Goal: Task Accomplishment & Management: Manage account settings

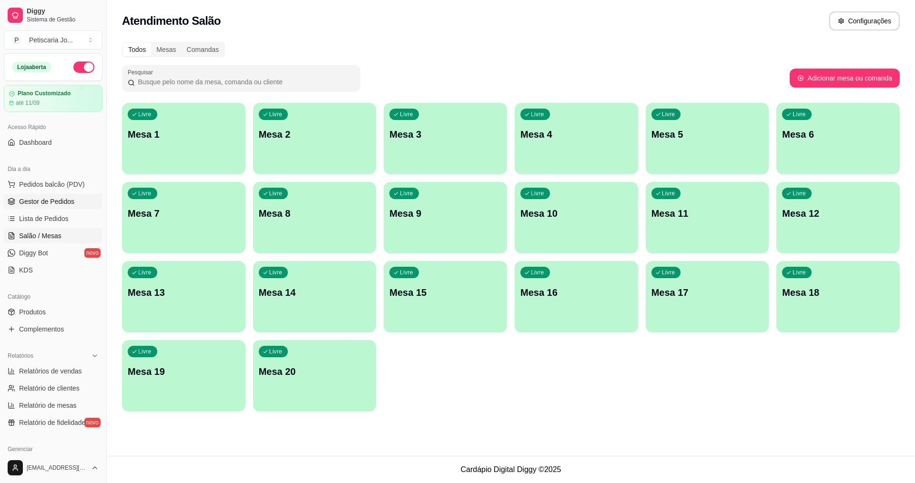
click at [73, 201] on link "Gestor de Pedidos" at bounding box center [53, 201] width 99 height 15
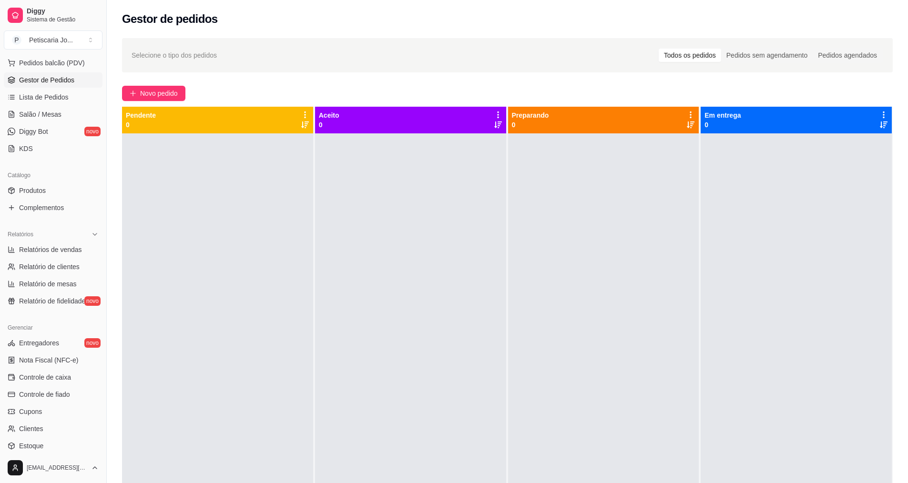
scroll to position [143, 0]
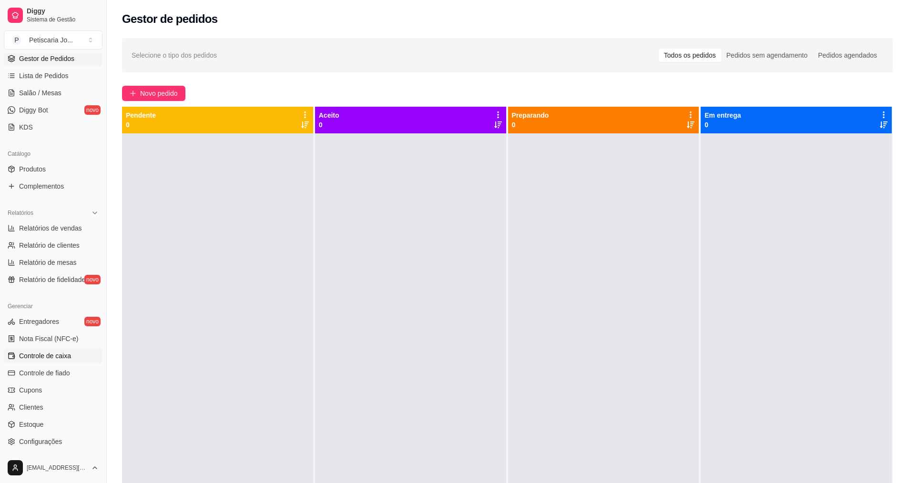
click at [63, 363] on link "Controle de caixa" at bounding box center [53, 355] width 99 height 15
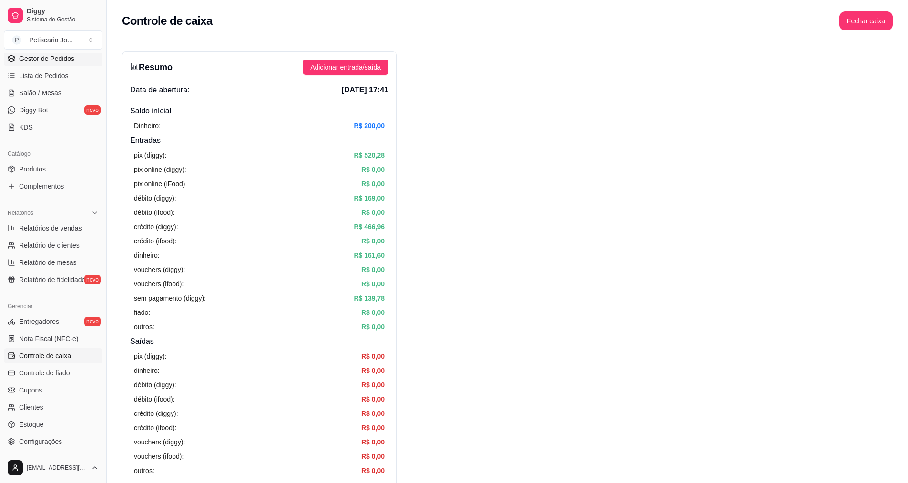
click at [59, 56] on span "Gestor de Pedidos" at bounding box center [46, 59] width 55 height 10
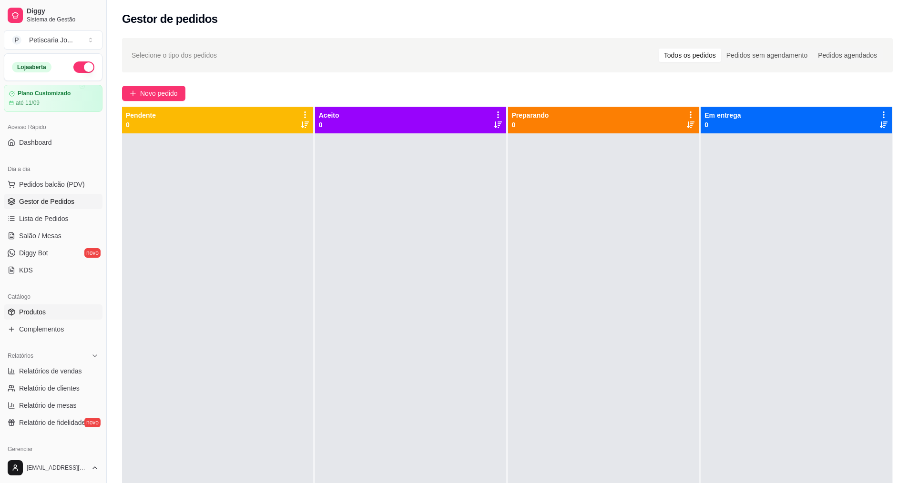
click at [45, 311] on span "Produtos" at bounding box center [32, 312] width 27 height 10
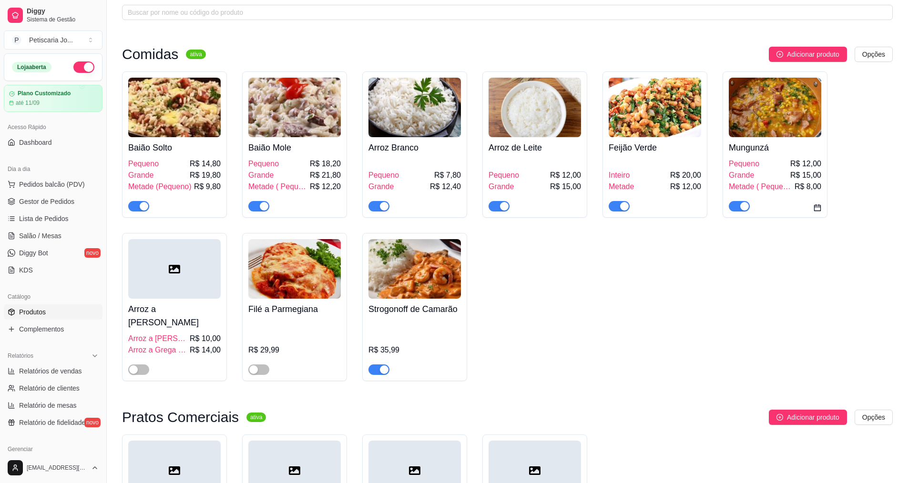
scroll to position [95, 0]
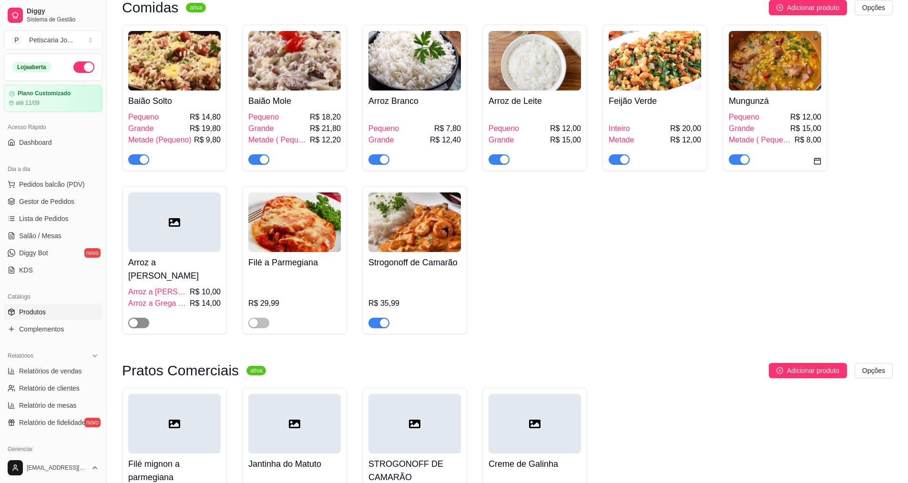
click at [134, 319] on div "button" at bounding box center [133, 323] width 9 height 9
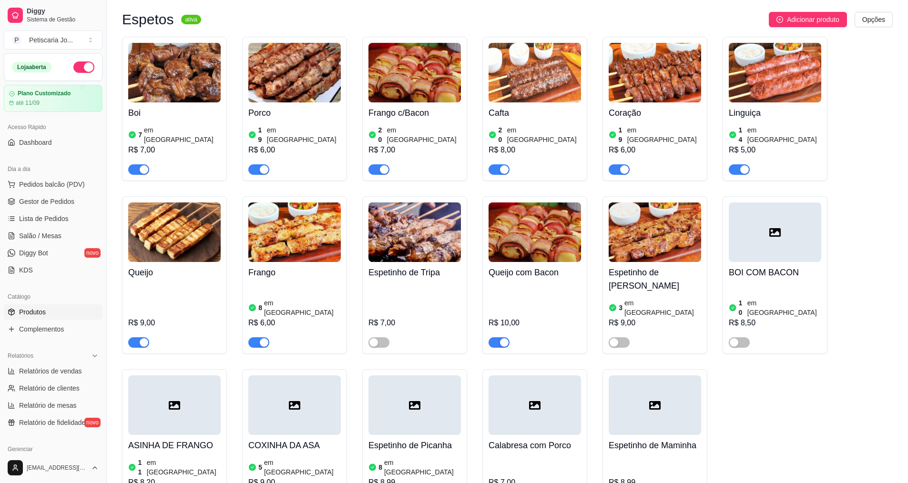
scroll to position [620, 0]
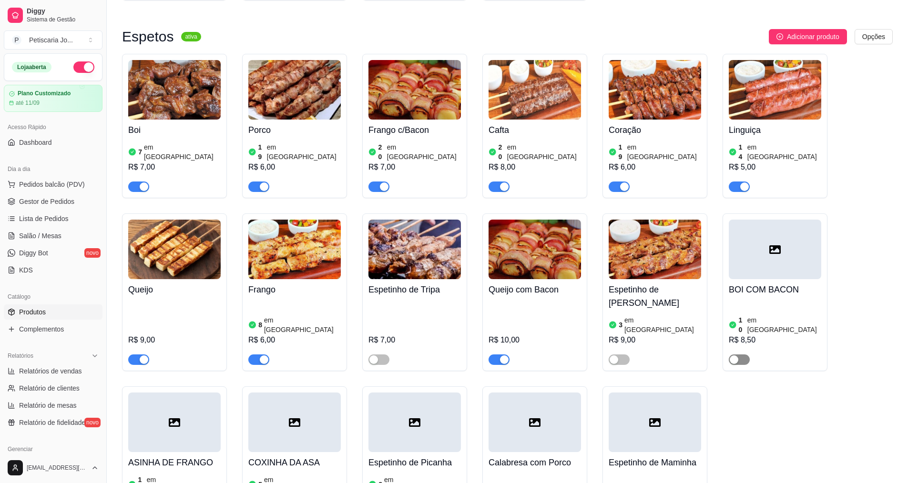
click at [740, 355] on span "button" at bounding box center [739, 360] width 21 height 10
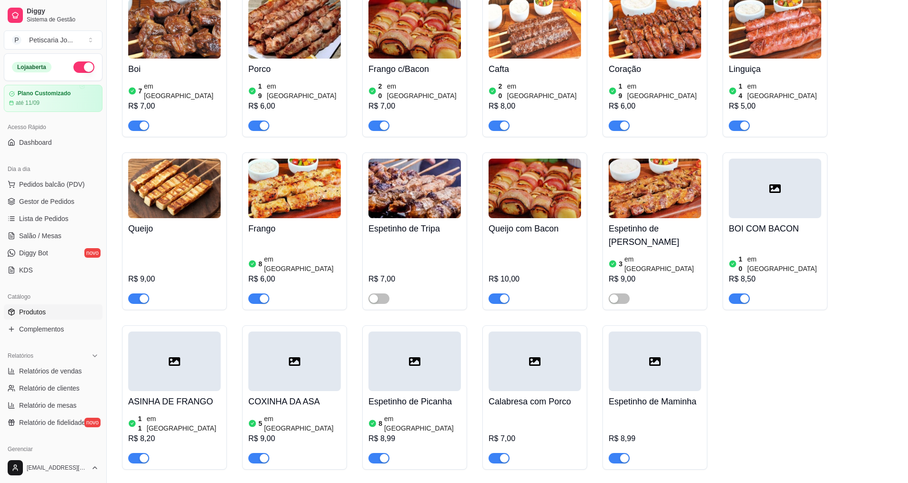
scroll to position [715, 0]
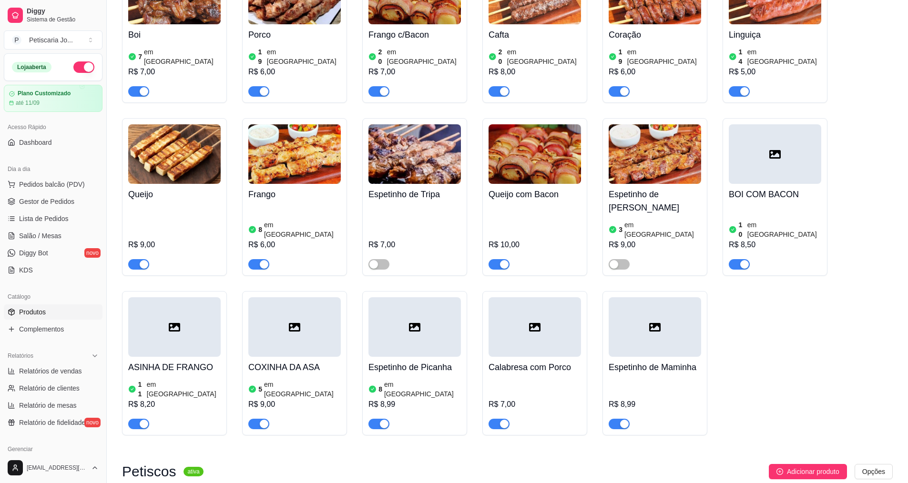
click at [252, 419] on span "button" at bounding box center [258, 424] width 21 height 10
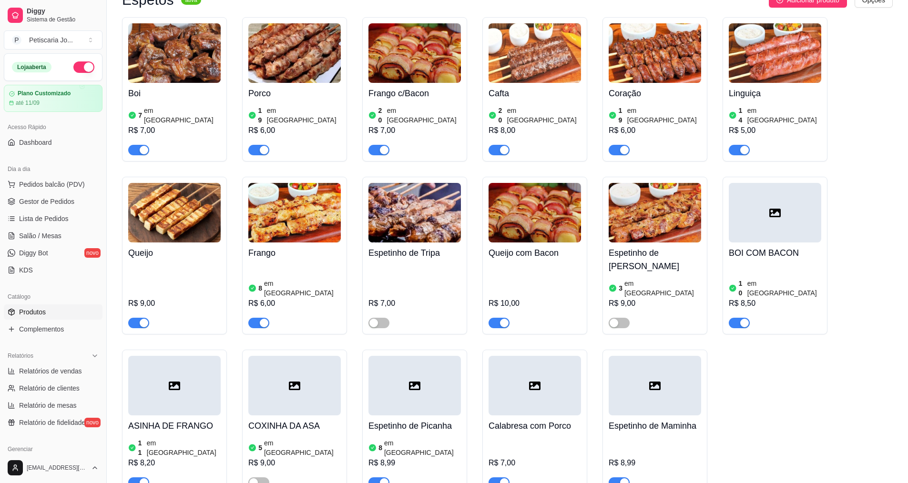
scroll to position [667, 0]
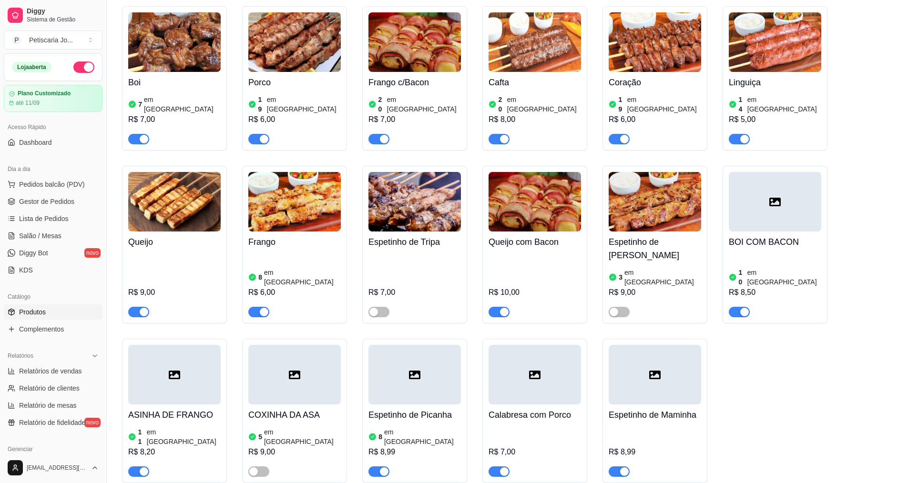
click at [499, 467] on button "button" at bounding box center [499, 472] width 21 height 10
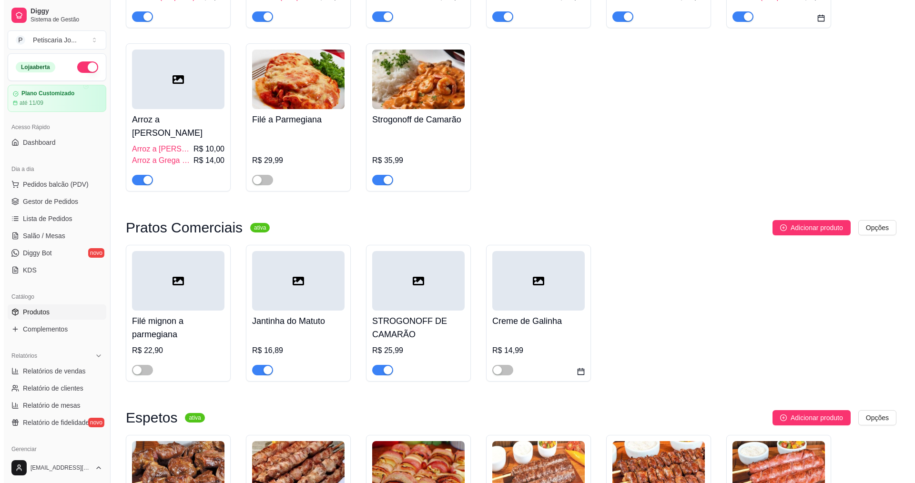
scroll to position [0, 0]
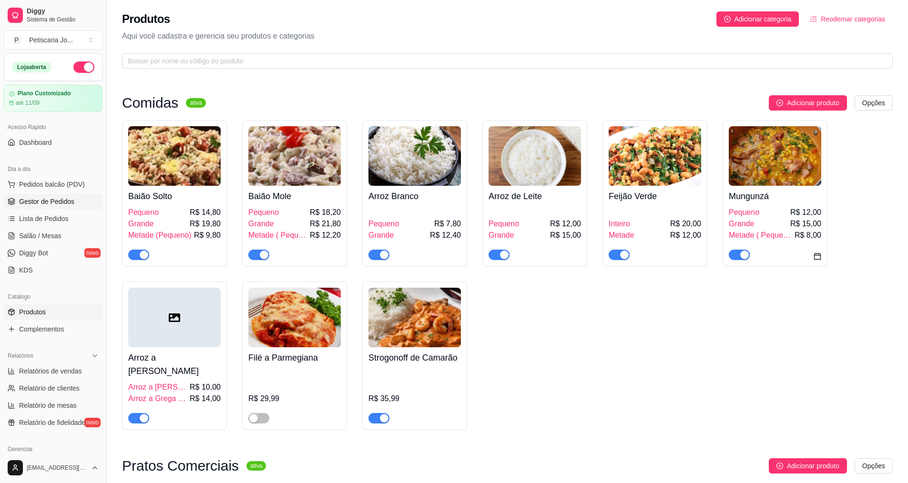
click at [57, 197] on span "Gestor de Pedidos" at bounding box center [46, 202] width 55 height 10
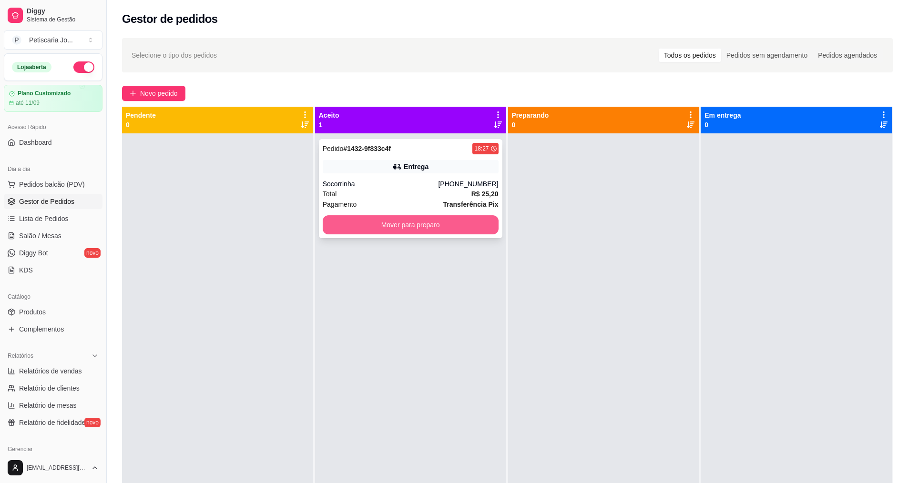
click at [357, 230] on button "Mover para preparo" at bounding box center [411, 224] width 176 height 19
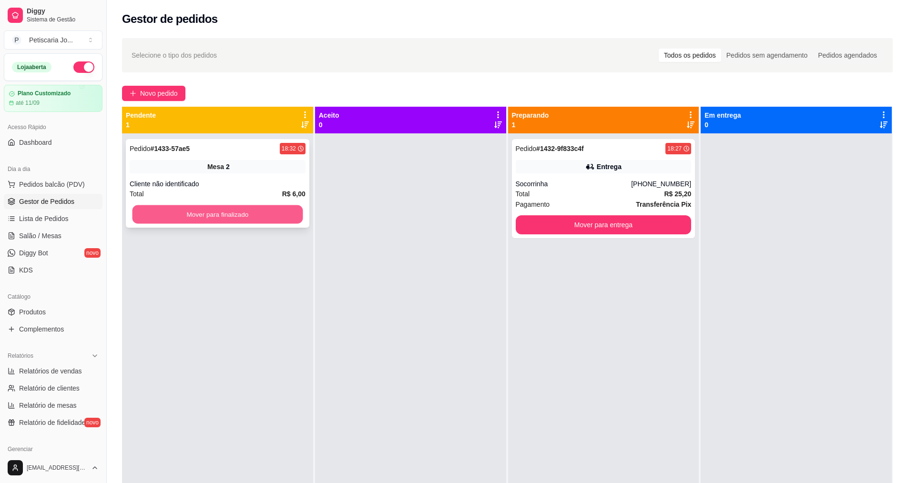
click at [260, 209] on button "Mover para finalizado" at bounding box center [218, 214] width 171 height 19
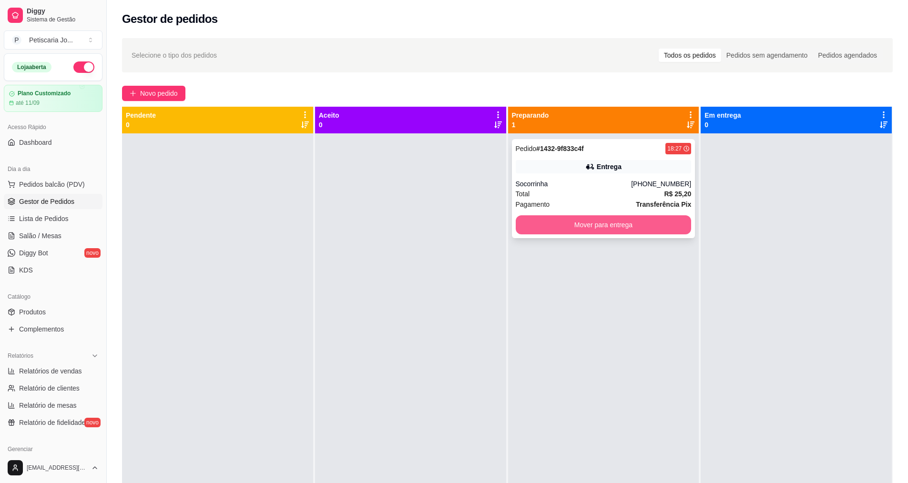
click at [580, 224] on button "Mover para entrega" at bounding box center [604, 224] width 176 height 19
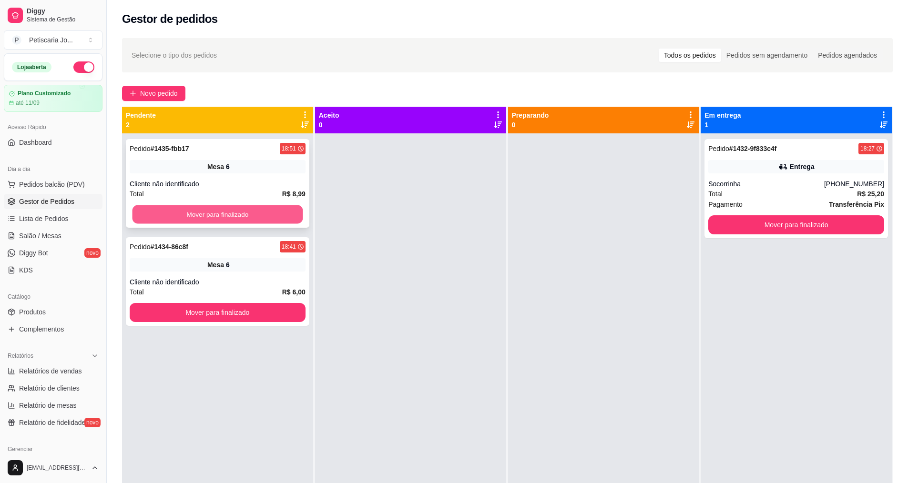
click at [219, 223] on button "Mover para finalizado" at bounding box center [218, 214] width 171 height 19
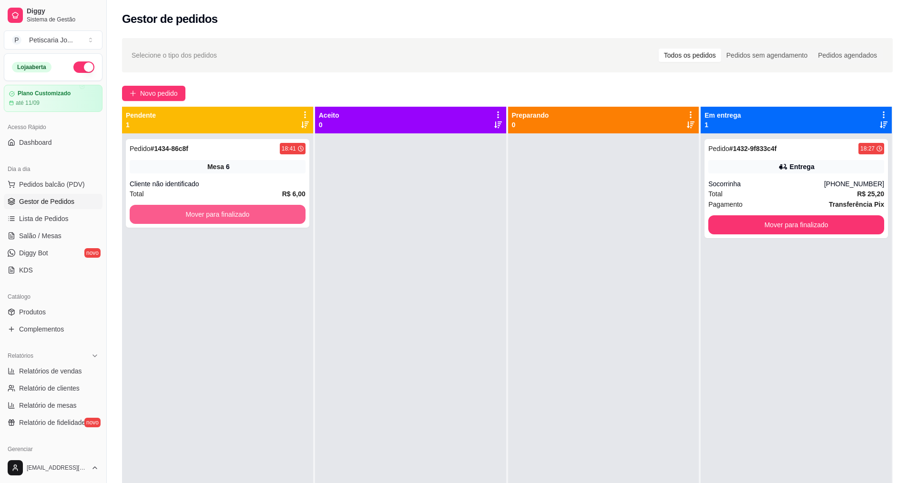
click at [217, 222] on button "Mover para finalizado" at bounding box center [218, 214] width 176 height 19
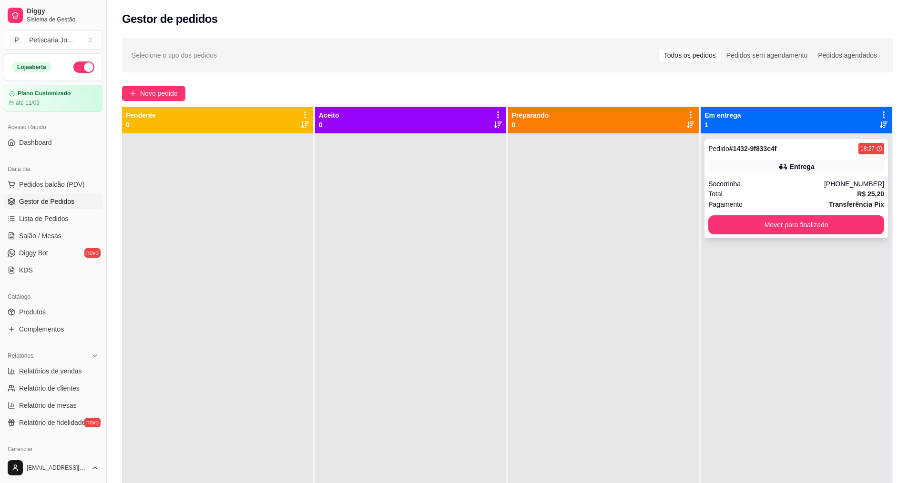
click at [768, 236] on div "Pedido # 1432-9f833c4f 18:27 Entrega Socorrinha [PHONE_NUMBER] Total R$ 25,20 P…" at bounding box center [797, 188] width 184 height 99
click at [784, 225] on button "Mover para finalizado" at bounding box center [796, 224] width 176 height 19
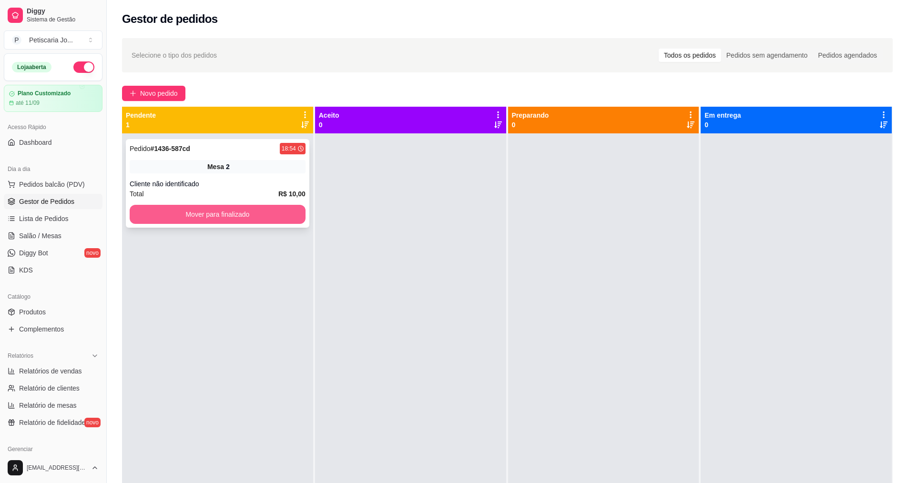
click at [142, 213] on button "Mover para finalizado" at bounding box center [218, 214] width 176 height 19
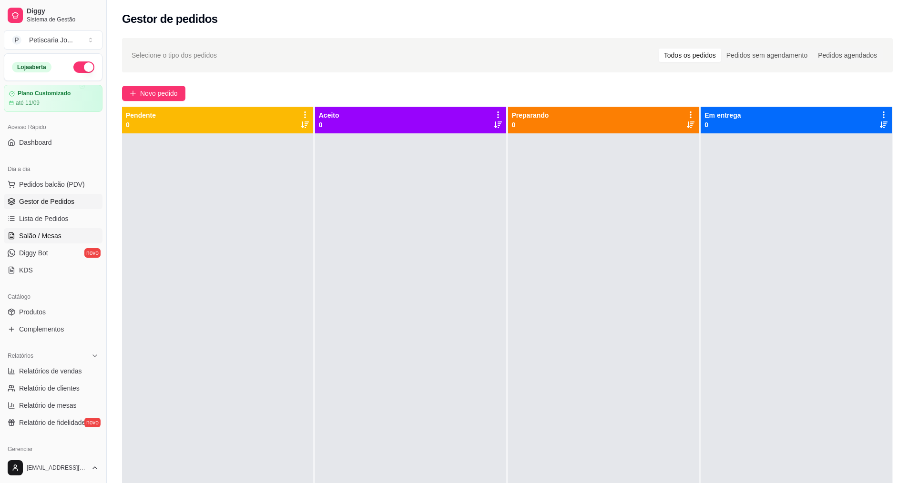
click at [67, 241] on link "Salão / Mesas" at bounding box center [53, 235] width 99 height 15
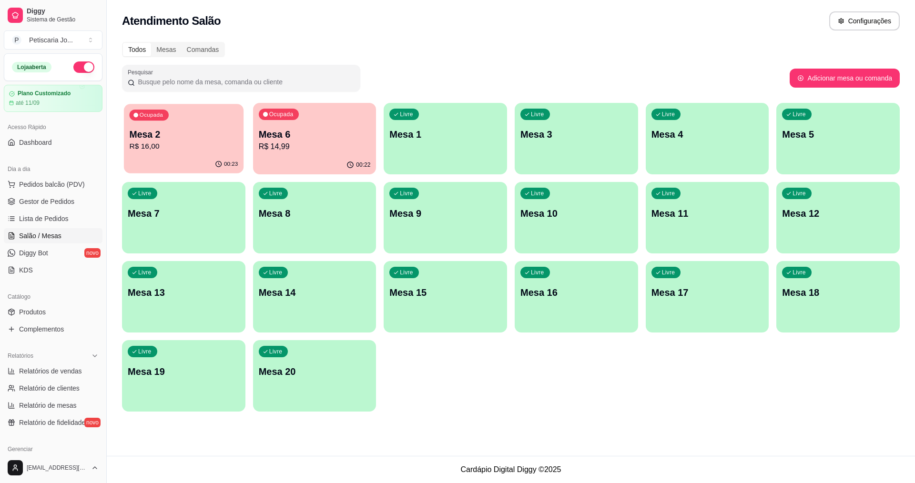
click at [195, 135] on p "Mesa 2" at bounding box center [184, 134] width 109 height 13
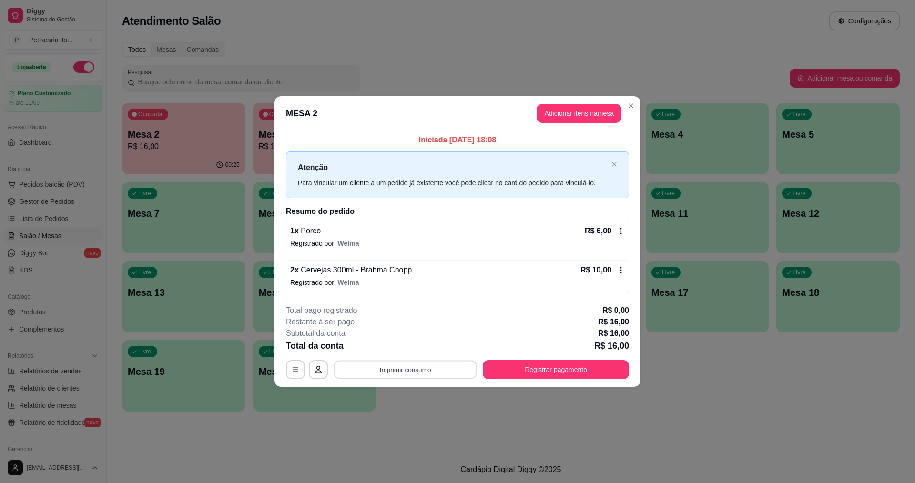
click at [461, 366] on button "Imprimir consumo" at bounding box center [405, 369] width 143 height 19
click at [428, 352] on button "IMPRESSORA" at bounding box center [408, 347] width 69 height 15
click at [500, 370] on button "Registrar pagamento" at bounding box center [556, 369] width 146 height 19
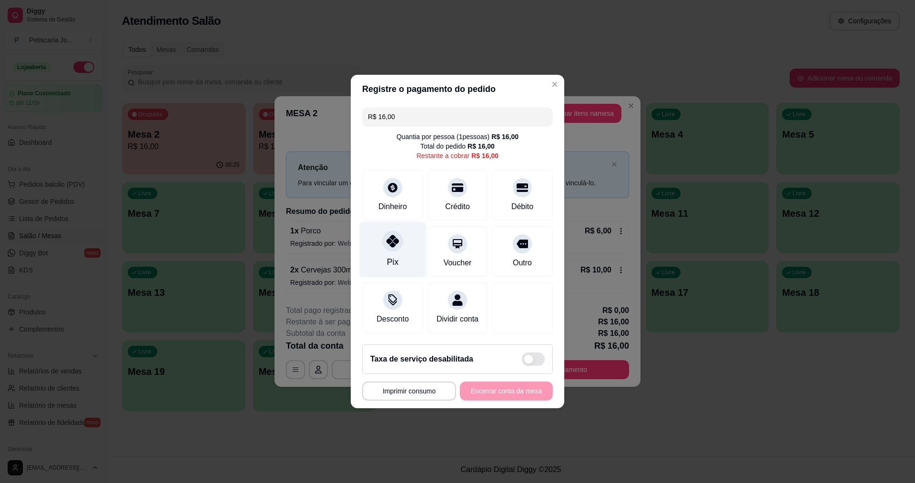
click at [381, 239] on div "Pix" at bounding box center [392, 250] width 67 height 56
type input "R$ 0,00"
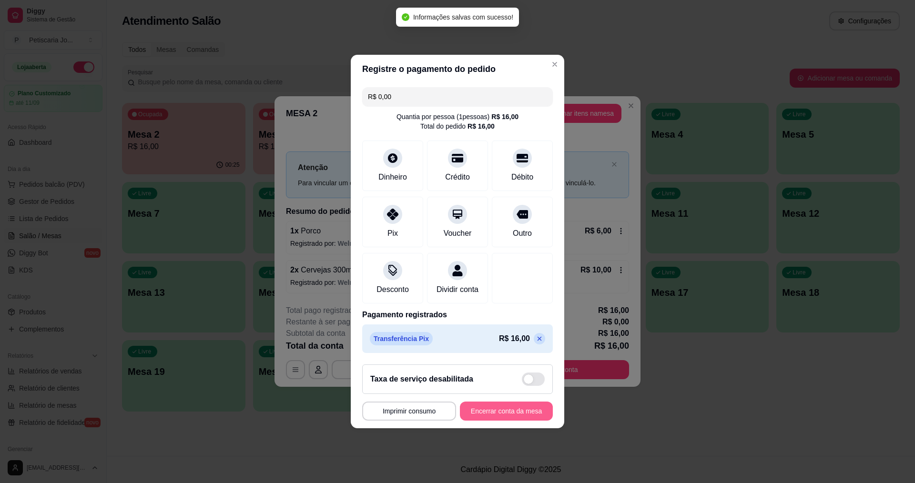
click at [523, 412] on button "Encerrar conta da mesa" at bounding box center [506, 411] width 93 height 19
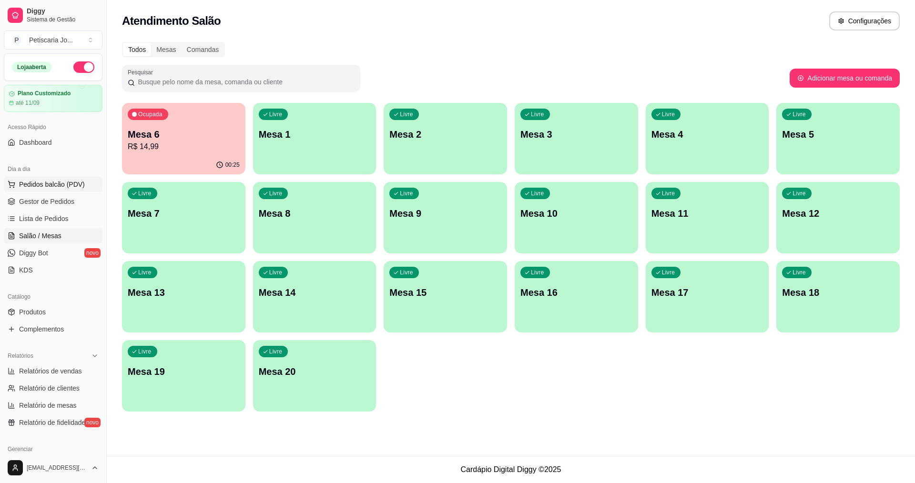
click at [22, 182] on span "Pedidos balcão (PDV)" at bounding box center [52, 185] width 66 height 10
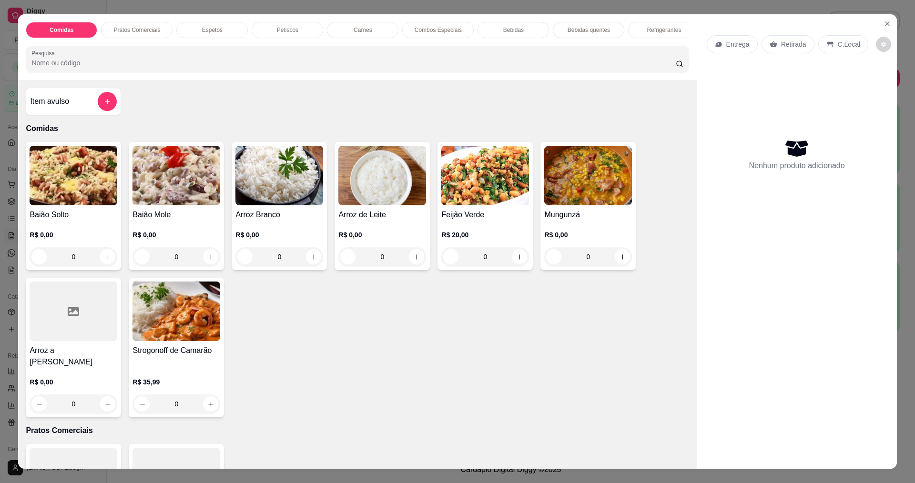
click at [206, 266] on div "0" at bounding box center [177, 256] width 88 height 19
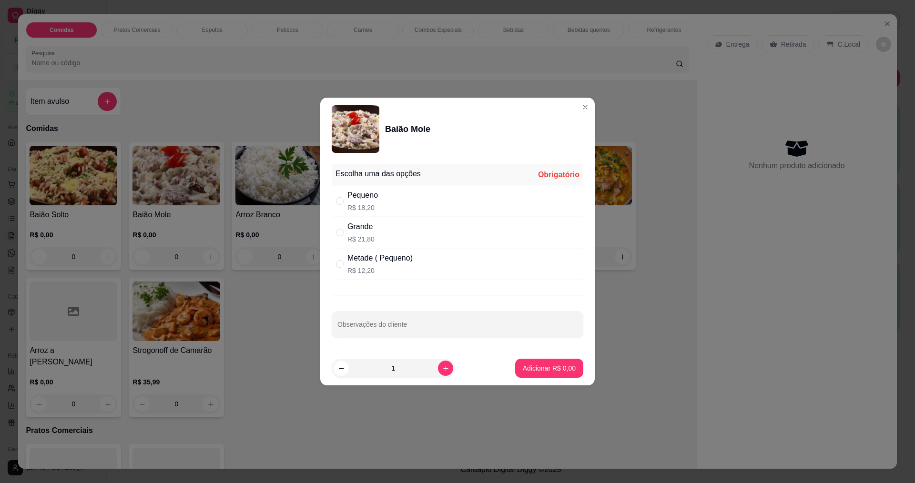
click at [465, 231] on div "Grande R$ 21,80" at bounding box center [458, 232] width 252 height 31
radio input "true"
click at [534, 373] on p "Adicionar R$ 21,80" at bounding box center [547, 368] width 55 height 9
type input "1"
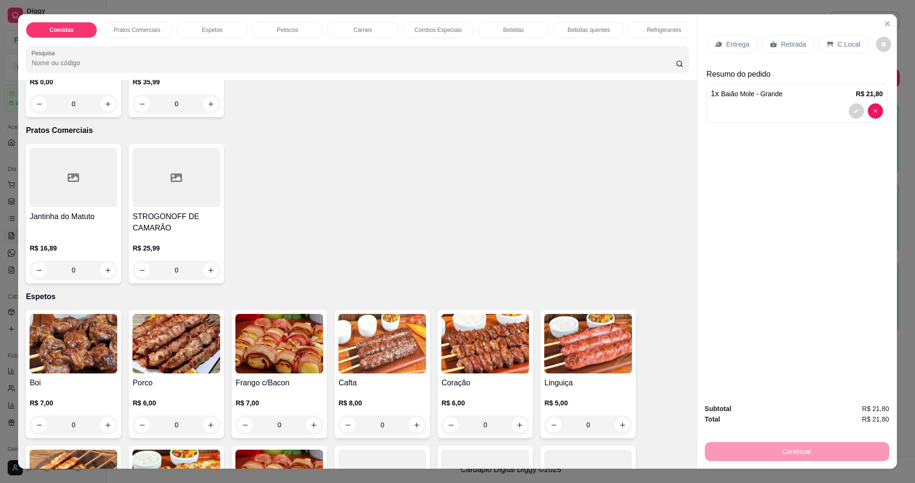
scroll to position [381, 0]
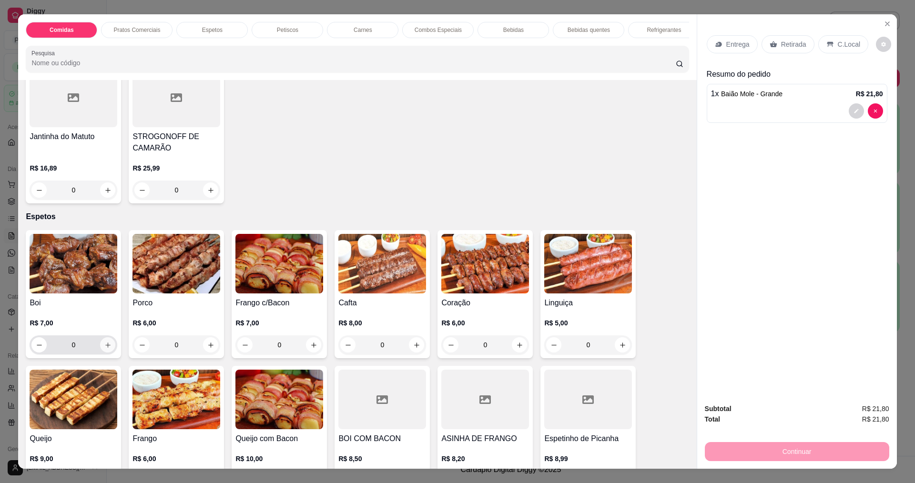
click at [104, 343] on icon "increase-product-quantity" at bounding box center [107, 345] width 7 height 7
type input "1"
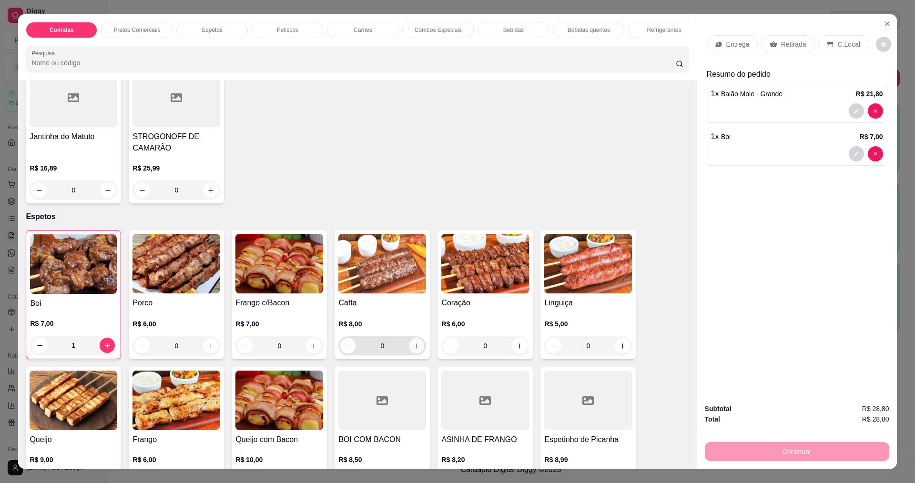
click at [413, 344] on icon "increase-product-quantity" at bounding box center [416, 346] width 7 height 7
click at [347, 343] on icon "decrease-product-quantity" at bounding box center [348, 345] width 7 height 7
type input "0"
click at [519, 339] on button "increase-product-quantity" at bounding box center [519, 346] width 15 height 15
type input "1"
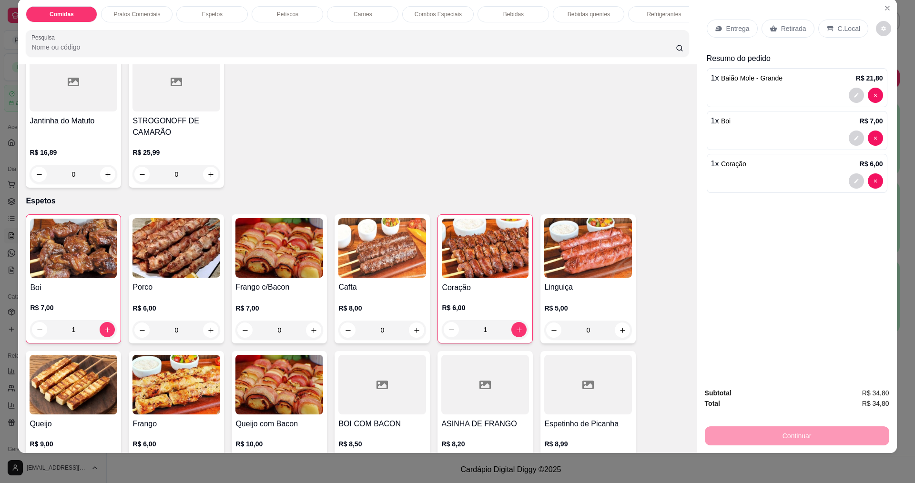
scroll to position [16, 0]
click at [731, 31] on p "Entrega" at bounding box center [738, 28] width 23 height 10
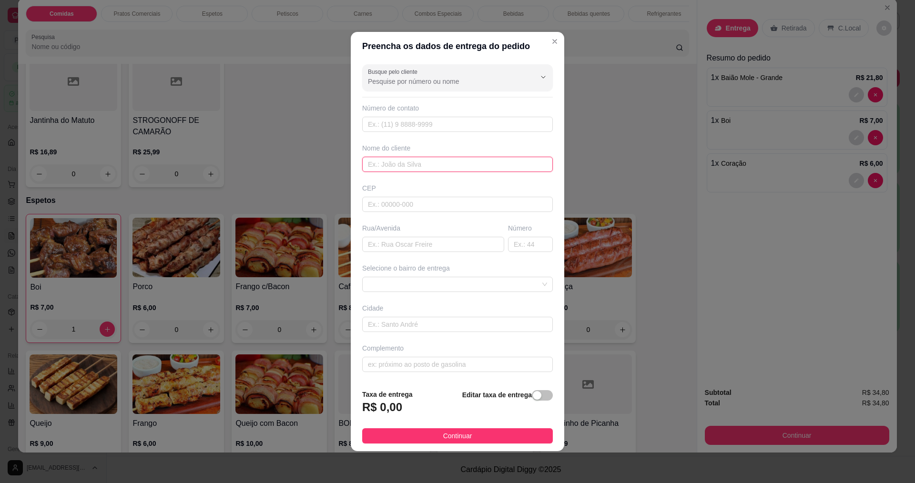
click at [435, 169] on input "text" at bounding box center [457, 164] width 191 height 15
type input "[MEDICAL_DATA]"
click at [431, 431] on button "Continuar" at bounding box center [457, 436] width 191 height 15
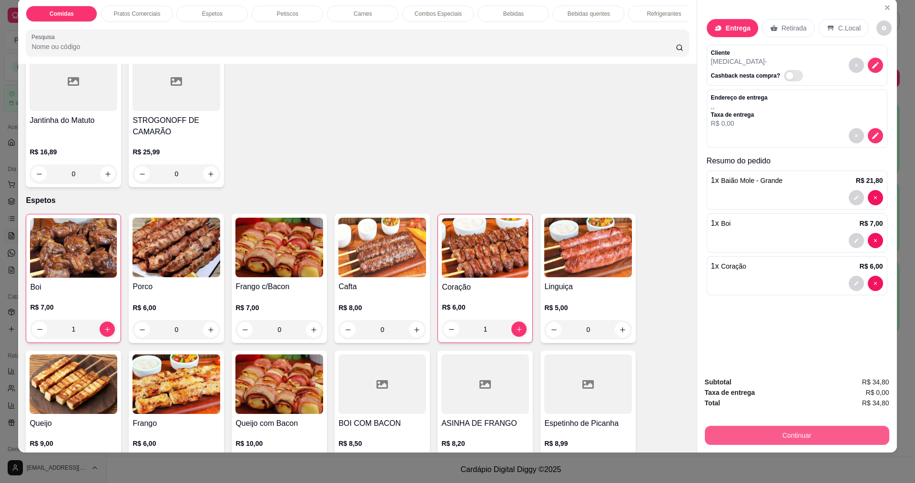
click at [756, 439] on button "Continuar" at bounding box center [797, 435] width 184 height 19
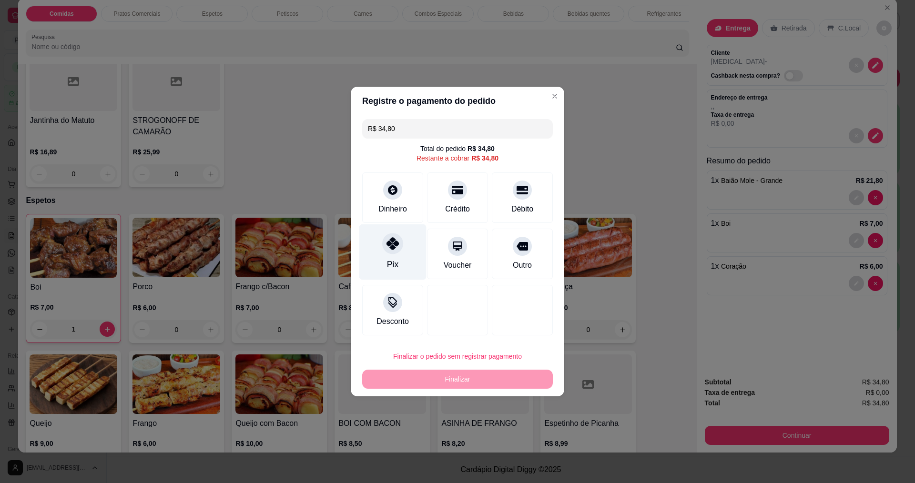
click at [376, 253] on div "Pix" at bounding box center [392, 253] width 67 height 56
type input "R$ 0,00"
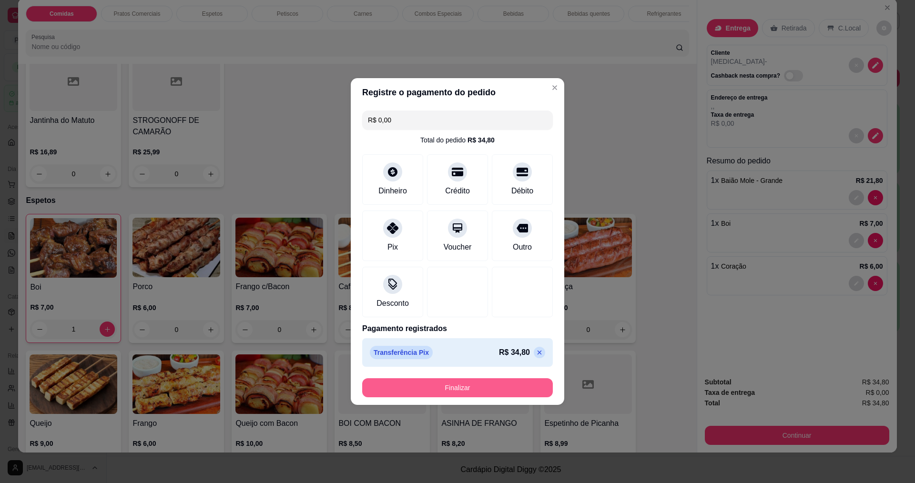
click at [440, 383] on button "Finalizar" at bounding box center [457, 388] width 191 height 19
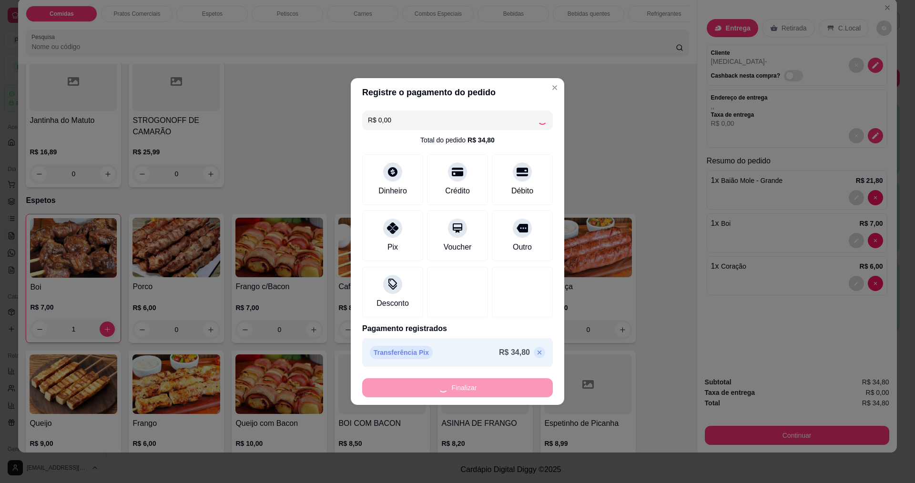
type input "0"
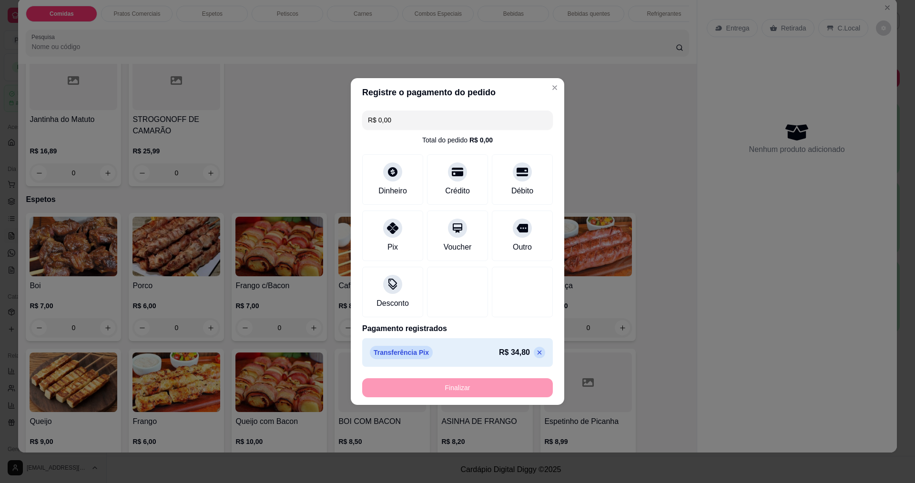
type input "-R$ 34,80"
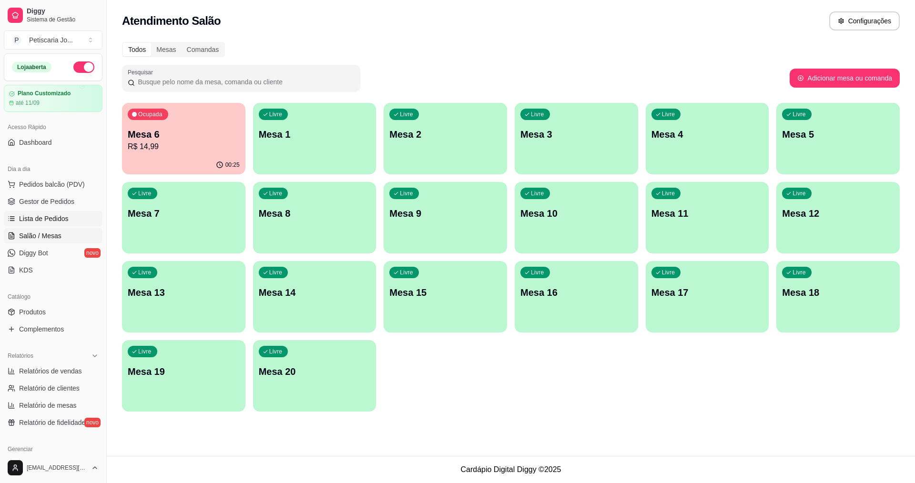
click at [42, 218] on span "Lista de Pedidos" at bounding box center [44, 219] width 50 height 10
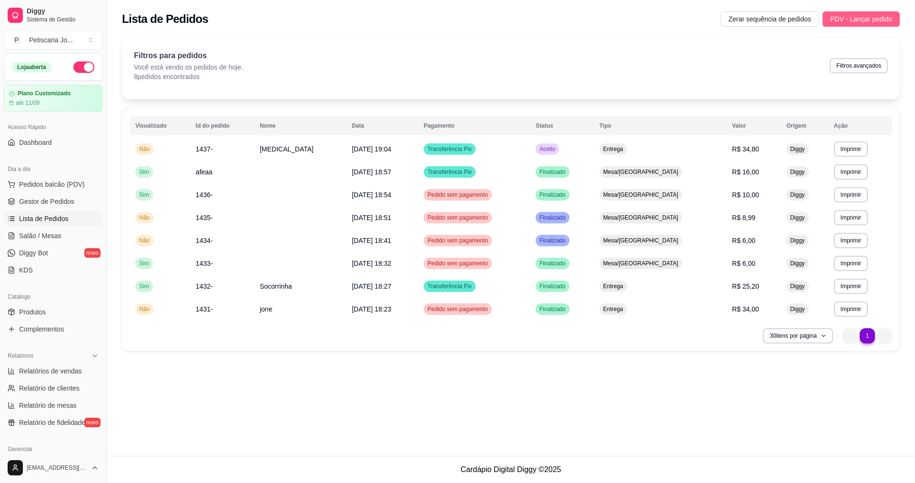
click at [875, 21] on span "PDV - Lançar pedido" at bounding box center [861, 19] width 62 height 10
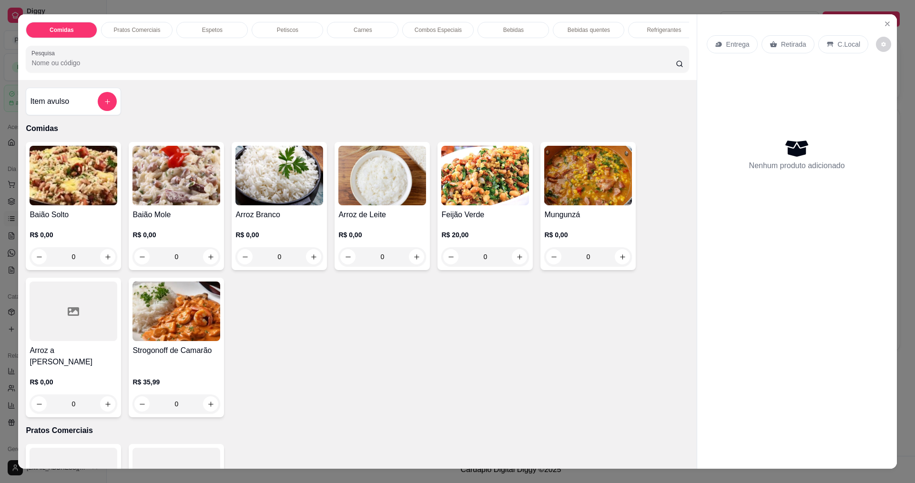
click at [409, 260] on div "0" at bounding box center [382, 256] width 88 height 19
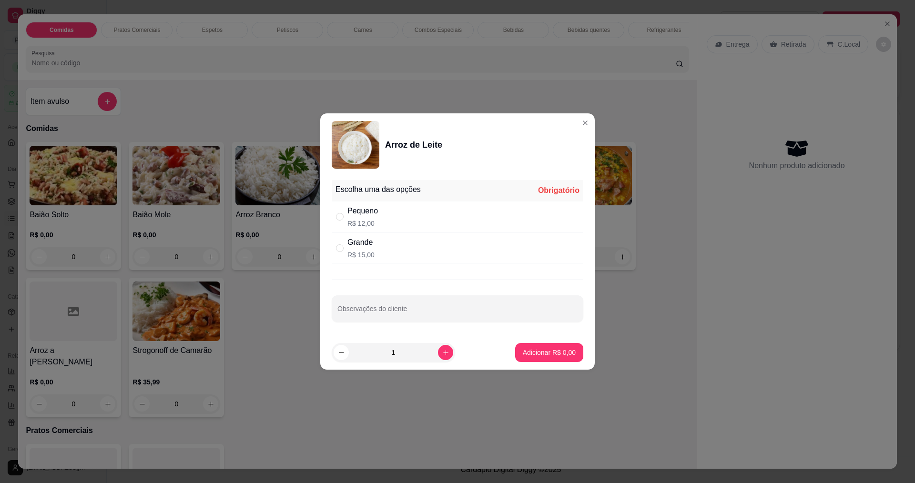
click at [358, 217] on div "Pequeno R$ 12,00" at bounding box center [363, 216] width 31 height 23
radio input "true"
click at [547, 352] on p "Adicionar R$ 12,00" at bounding box center [547, 353] width 57 height 10
type input "1"
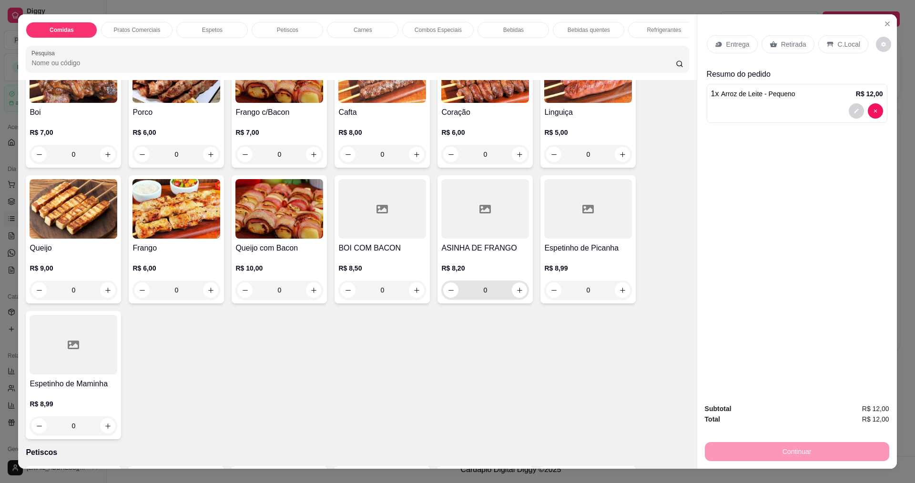
scroll to position [620, 0]
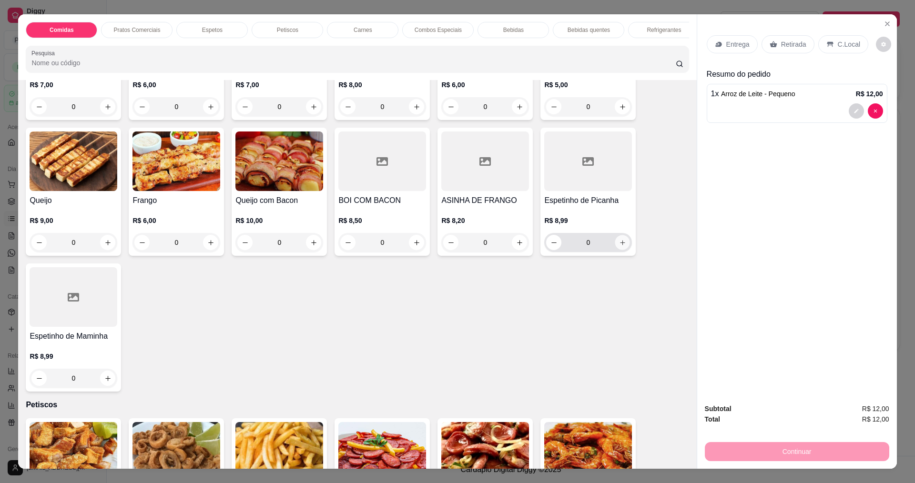
click at [625, 239] on button "increase-product-quantity" at bounding box center [622, 243] width 15 height 15
type input "1"
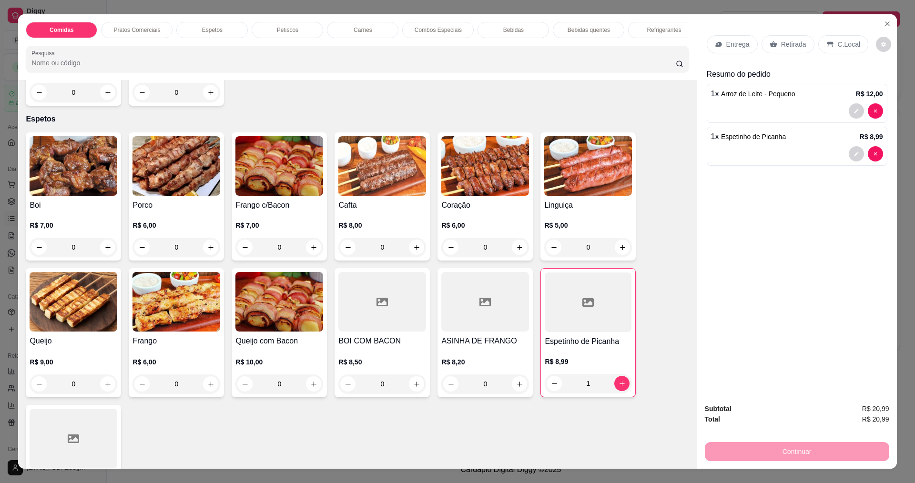
scroll to position [477, 0]
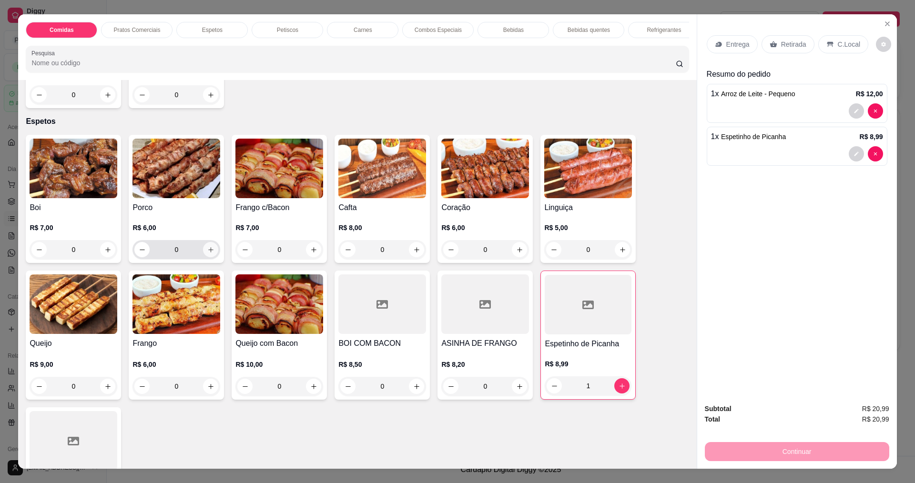
click at [203, 245] on button "increase-product-quantity" at bounding box center [210, 249] width 15 height 15
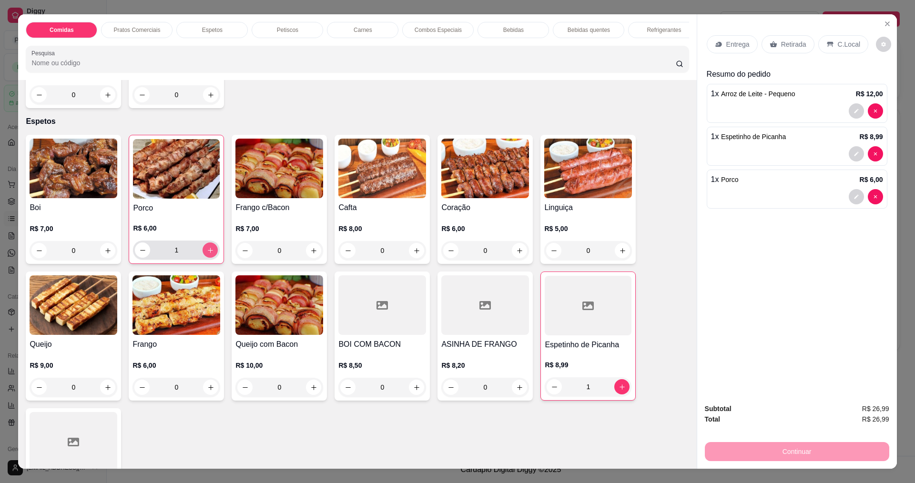
type input "1"
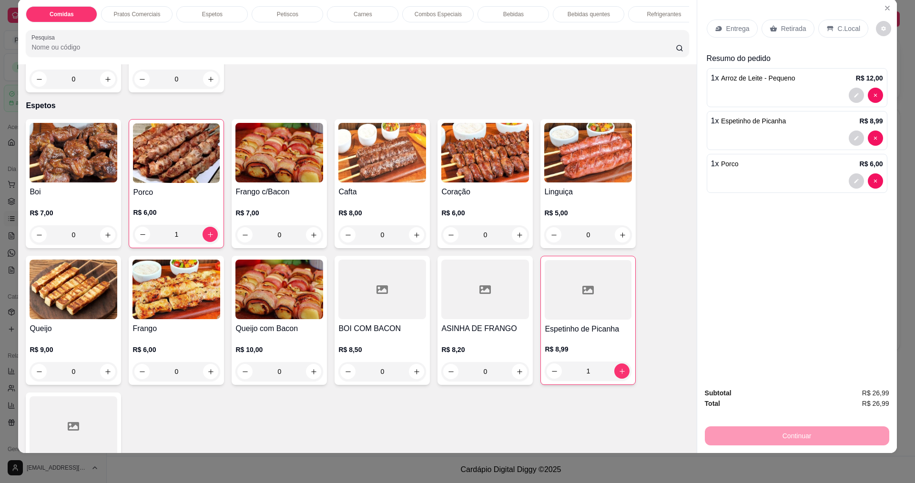
scroll to position [16, 0]
click at [731, 35] on div "Entrega" at bounding box center [732, 28] width 51 height 18
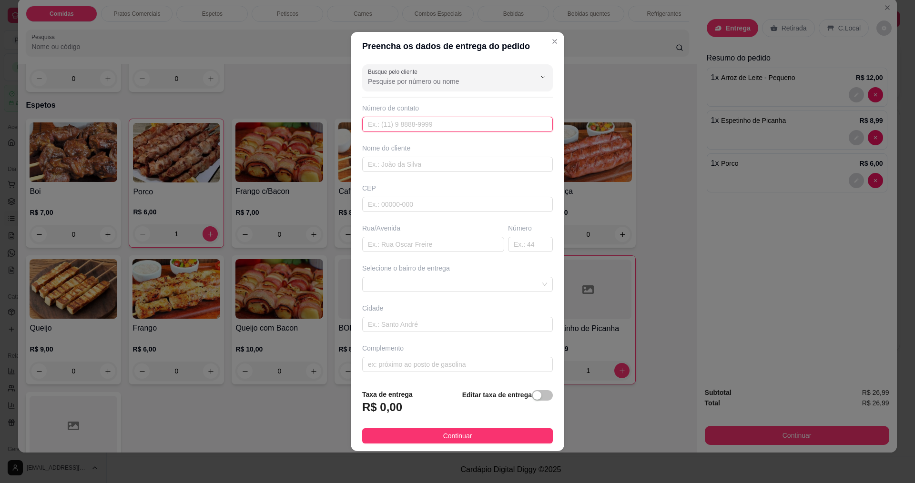
click at [377, 124] on input "text" at bounding box center [457, 124] width 191 height 15
type input "[PHONE_NUMBER]"
click at [411, 163] on input "text" at bounding box center [457, 164] width 191 height 15
type input "m"
type input "[PERSON_NAME]"
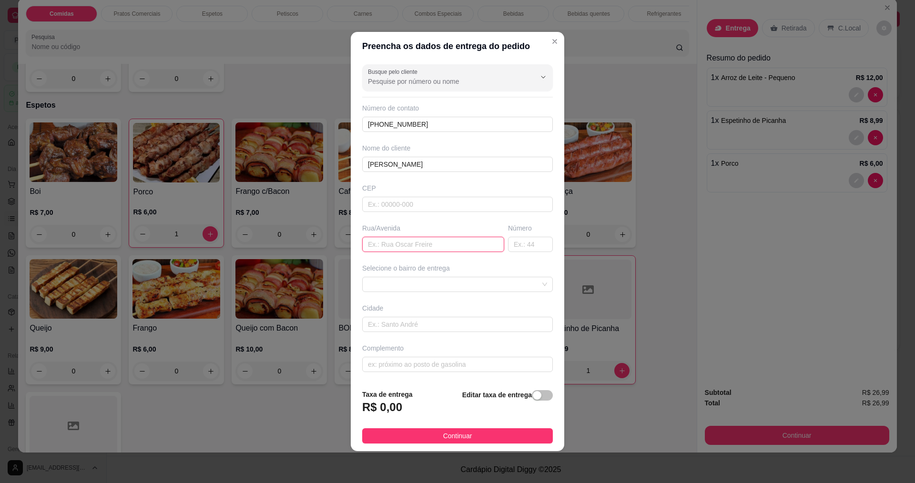
click at [391, 243] on input "text" at bounding box center [433, 244] width 142 height 15
type input "RUA [PERSON_NAME]"
click at [523, 251] on input "text" at bounding box center [530, 244] width 45 height 15
type input "42"
click at [410, 313] on div "Cidade" at bounding box center [457, 309] width 191 height 10
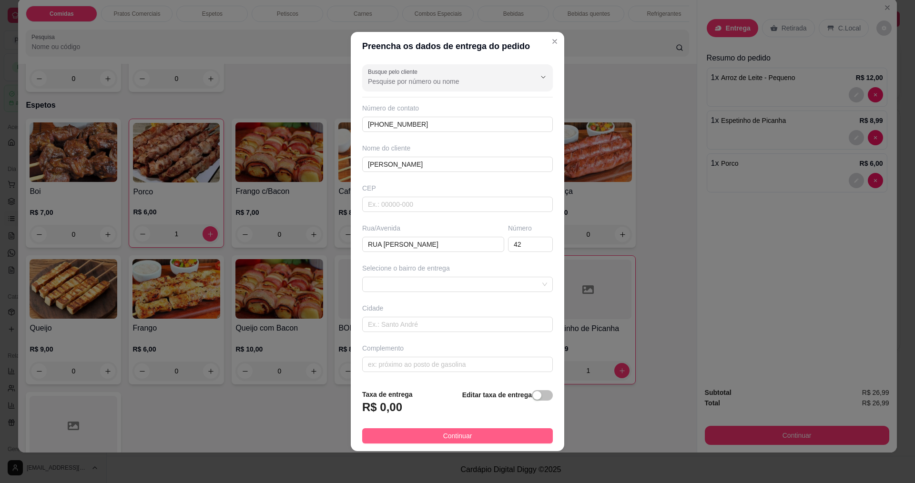
click at [451, 440] on span "Continuar" at bounding box center [457, 436] width 29 height 10
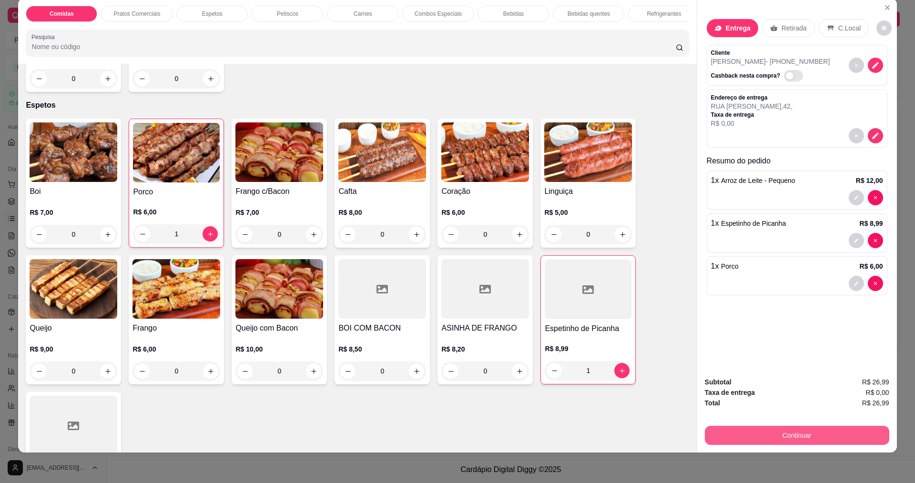
click at [847, 430] on button "Continuar" at bounding box center [797, 435] width 184 height 19
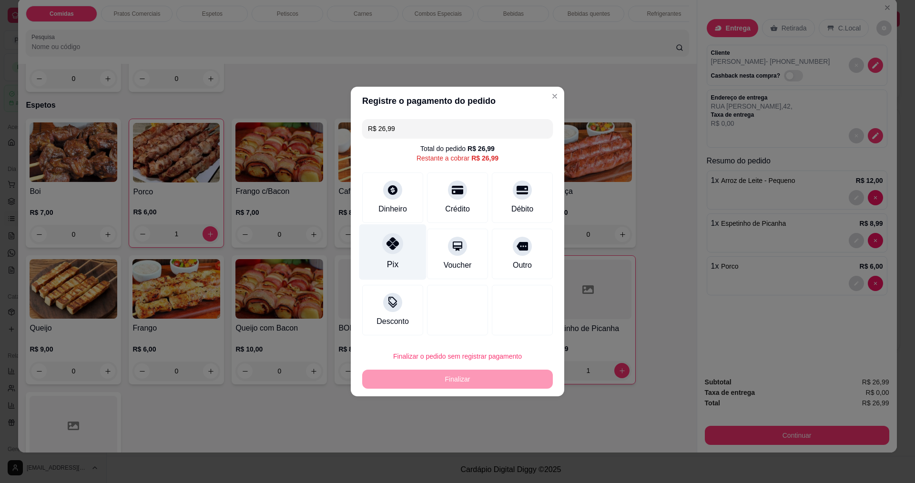
click at [379, 254] on div "Pix" at bounding box center [392, 253] width 67 height 56
type input "R$ 0,00"
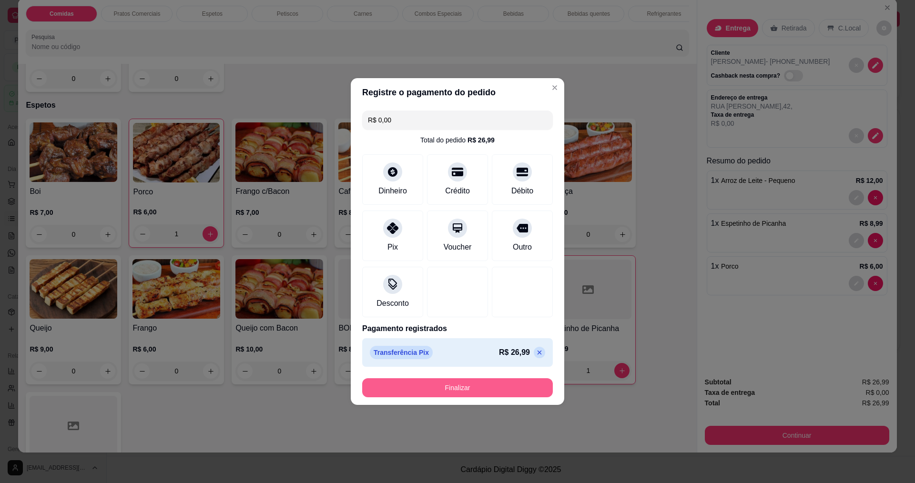
click at [519, 391] on button "Finalizar" at bounding box center [457, 388] width 191 height 19
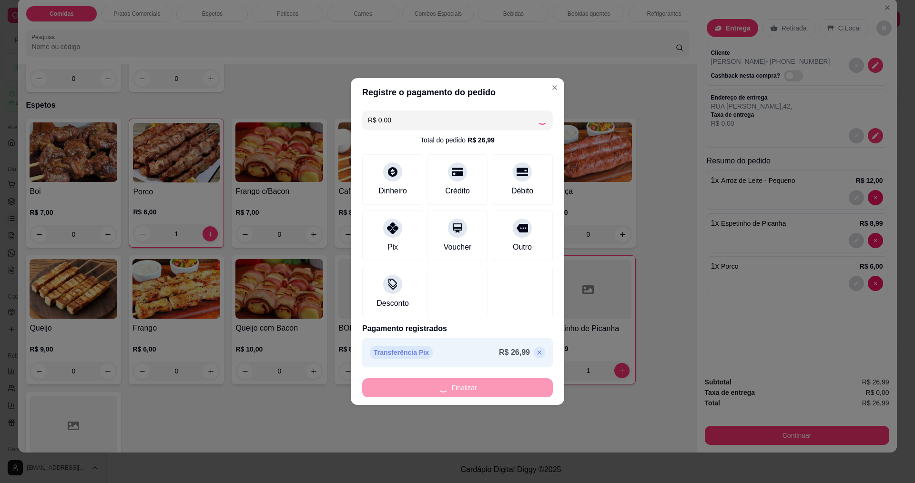
type input "0"
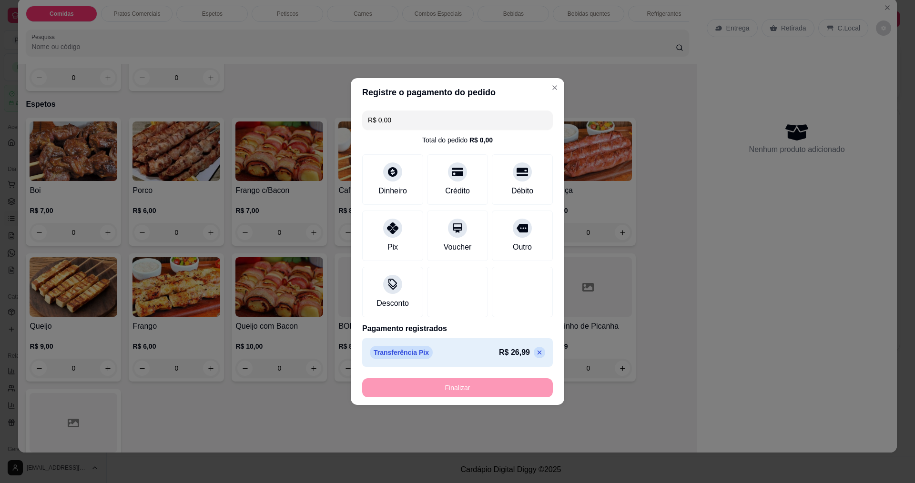
type input "-R$ 26,99"
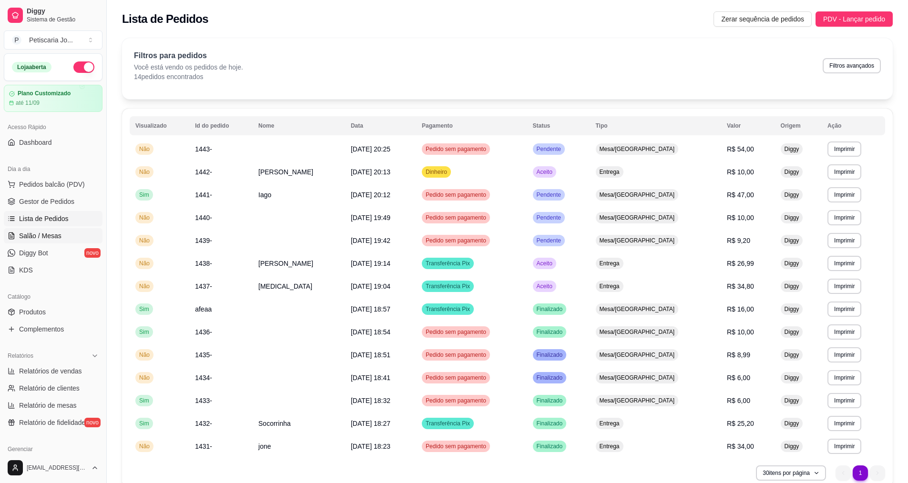
click at [47, 232] on span "Salão / Mesas" at bounding box center [40, 236] width 42 height 10
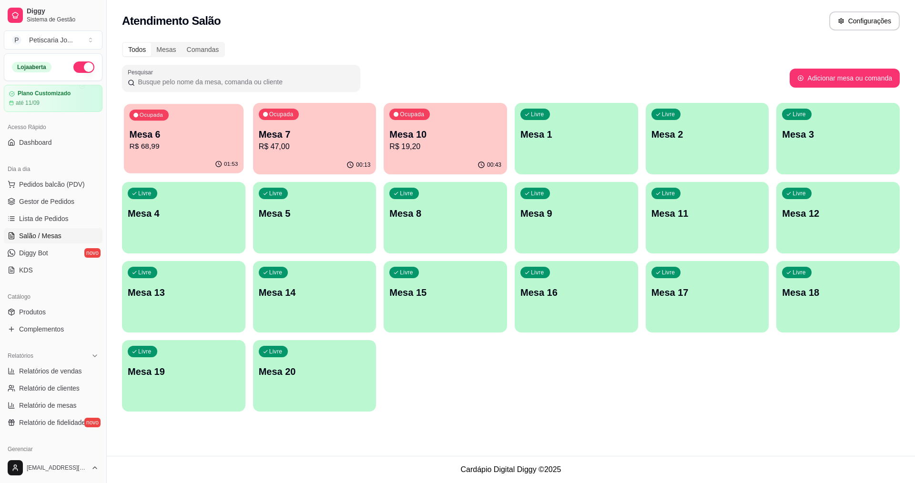
click at [207, 150] on p "R$ 68,99" at bounding box center [184, 146] width 109 height 11
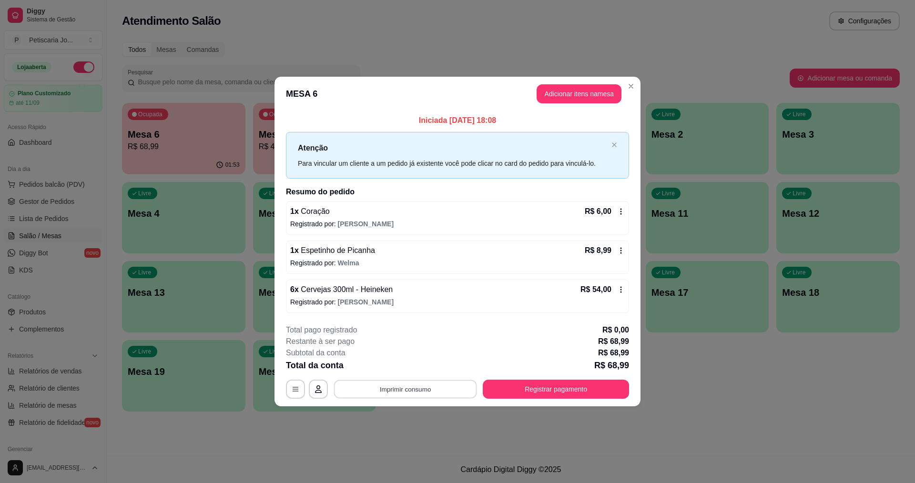
click at [436, 390] on button "Imprimir consumo" at bounding box center [405, 389] width 143 height 19
click at [400, 372] on button "IMPRESSORA" at bounding box center [408, 367] width 69 height 15
click at [574, 374] on div "**********" at bounding box center [457, 362] width 343 height 74
click at [569, 393] on button "Registrar pagamento" at bounding box center [556, 389] width 146 height 19
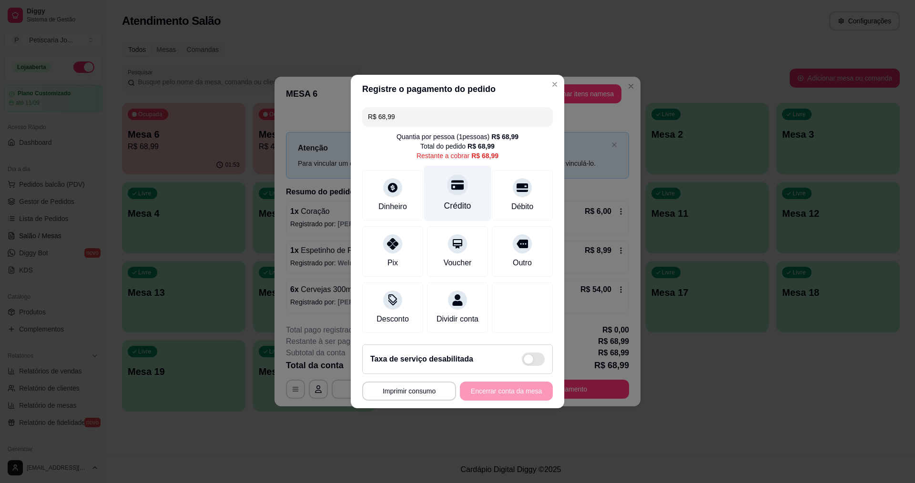
click at [444, 193] on div "Crédito" at bounding box center [457, 194] width 67 height 56
type input "R$ 0,00"
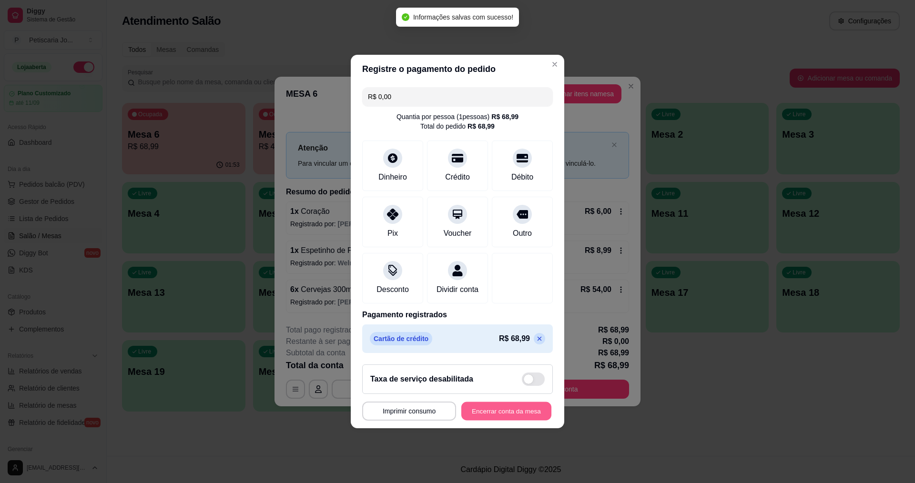
click at [492, 410] on button "Encerrar conta da mesa" at bounding box center [506, 411] width 90 height 19
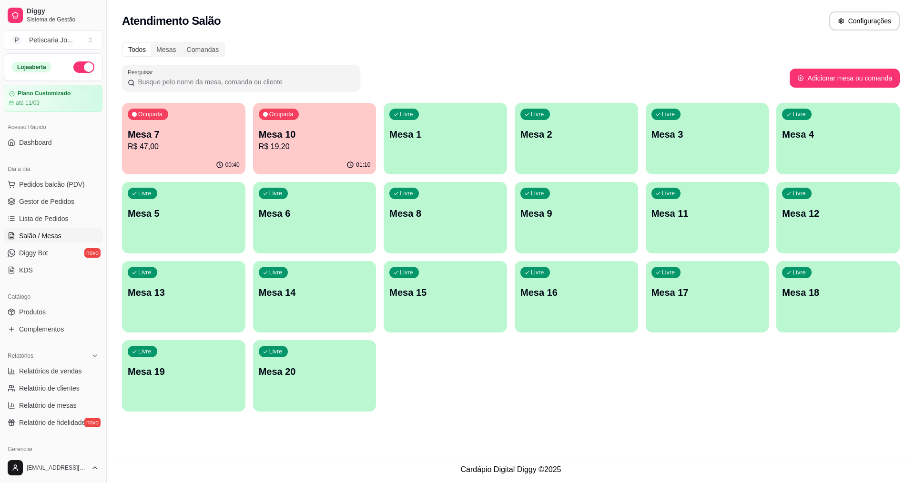
click at [151, 156] on div "00:40" at bounding box center [183, 165] width 123 height 19
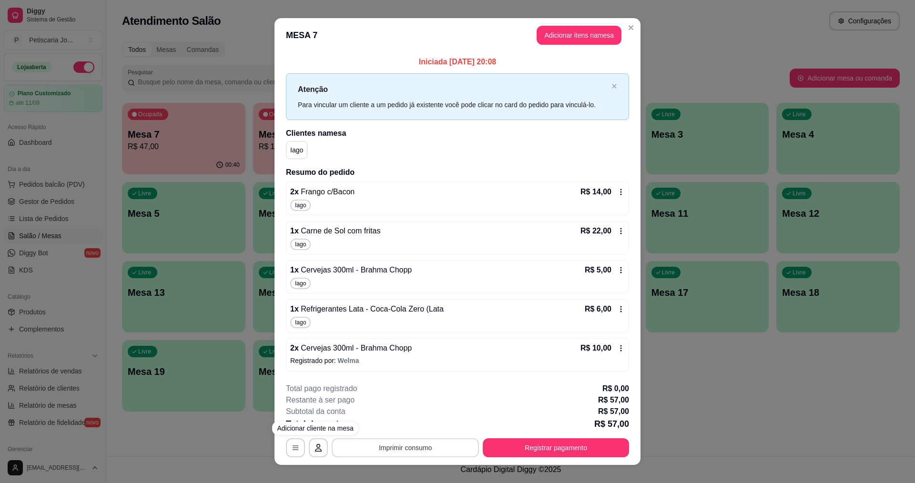
click at [382, 446] on button "Imprimir consumo" at bounding box center [405, 448] width 147 height 19
click at [393, 416] on div "Escolha a impressora IMPRESSORA" at bounding box center [405, 419] width 79 height 32
click at [393, 427] on button "IMPRESSORA" at bounding box center [404, 426] width 67 height 15
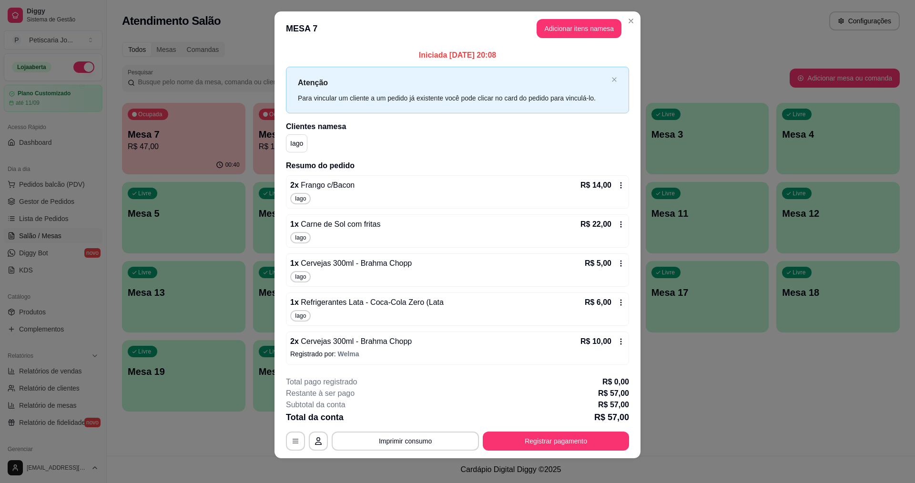
scroll to position [12, 0]
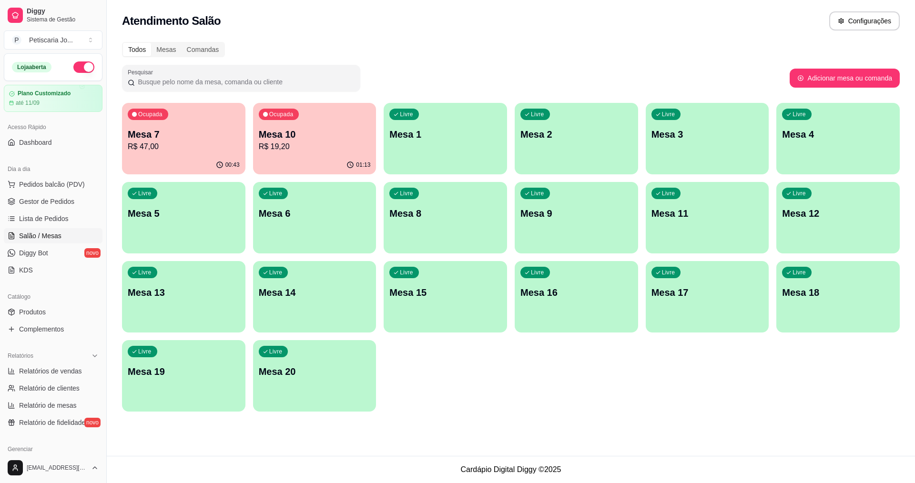
click at [154, 155] on div "Ocupada Mesa 7 R$ 47,00" at bounding box center [183, 129] width 123 height 53
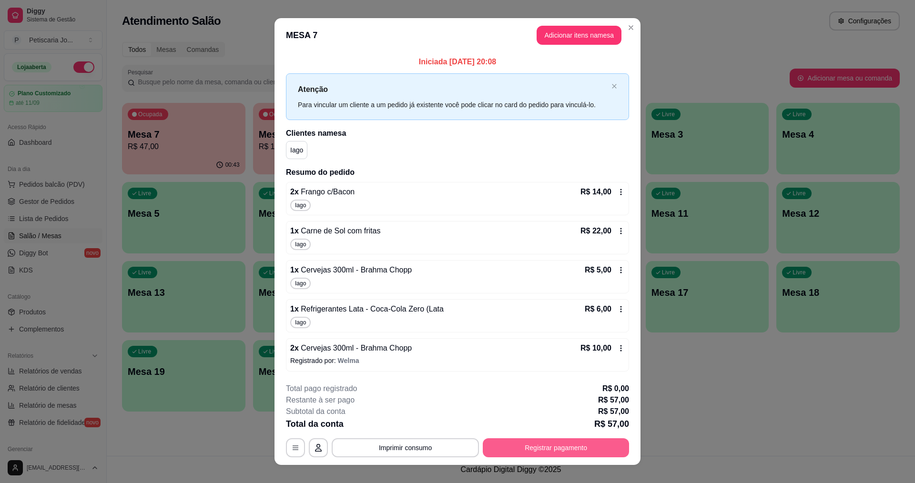
click at [549, 449] on button "Registrar pagamento" at bounding box center [556, 448] width 146 height 19
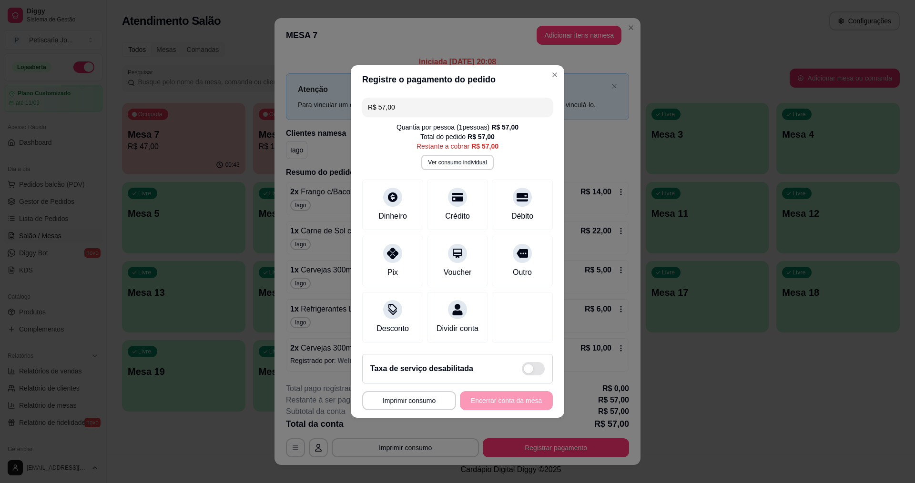
click at [413, 102] on input "R$ 57,00" at bounding box center [457, 107] width 179 height 19
click at [386, 253] on div at bounding box center [392, 250] width 21 height 21
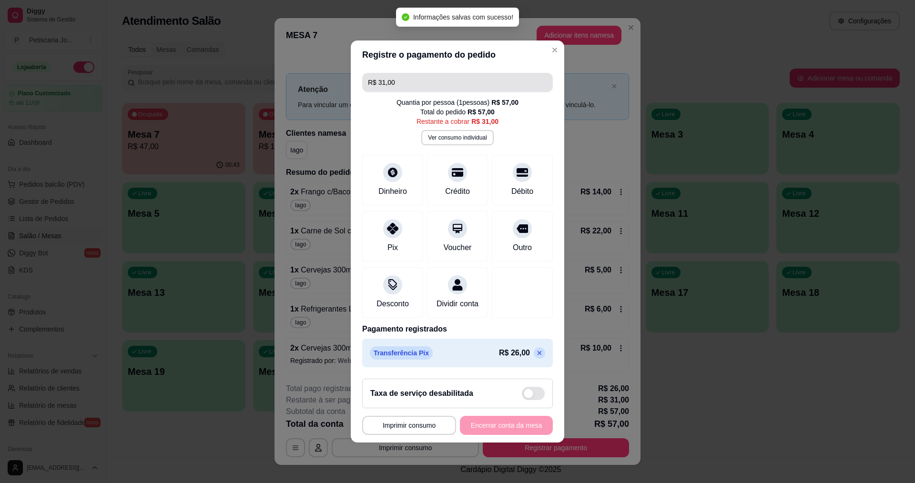
click at [426, 81] on input "R$ 31,00" at bounding box center [457, 82] width 179 height 19
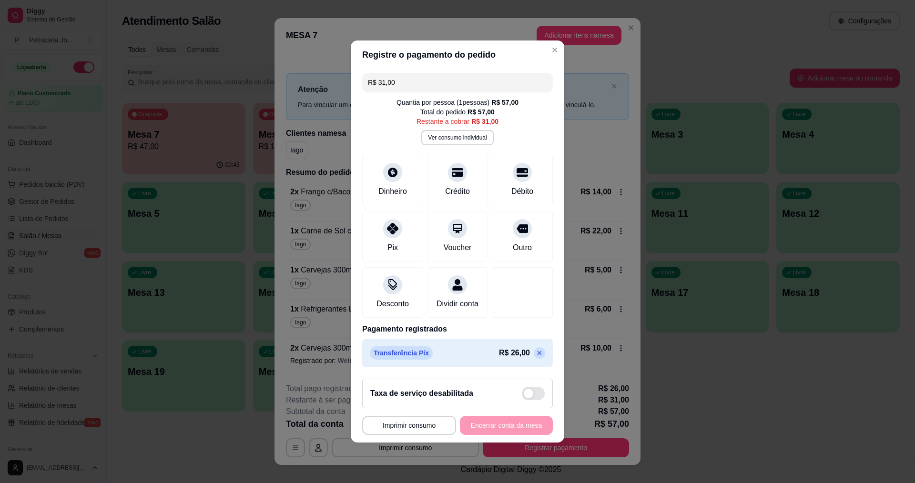
drag, startPoint x: 418, startPoint y: 81, endPoint x: 373, endPoint y: 75, distance: 44.8
click at [373, 75] on input "R$ 31,00" at bounding box center [457, 82] width 179 height 19
type input "R$ 26,00"
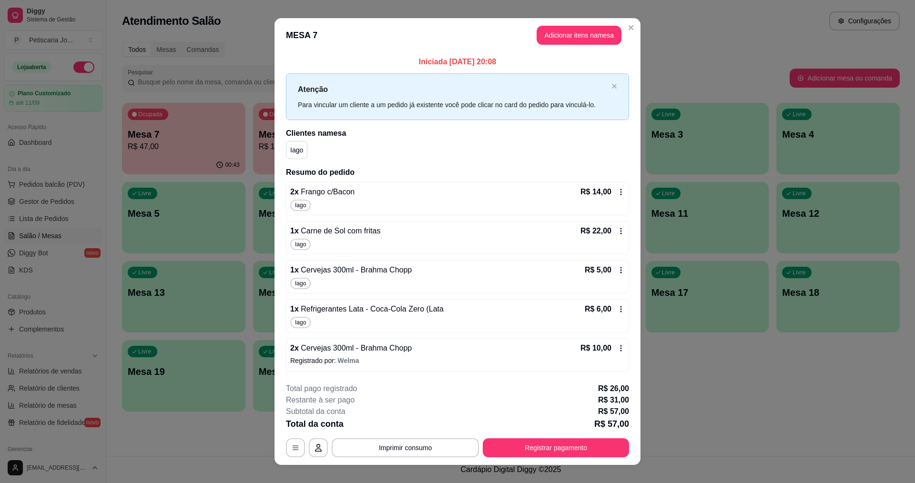
click at [522, 458] on footer "**********" at bounding box center [458, 421] width 366 height 90
click at [524, 451] on button "Registrar pagamento" at bounding box center [556, 448] width 142 height 19
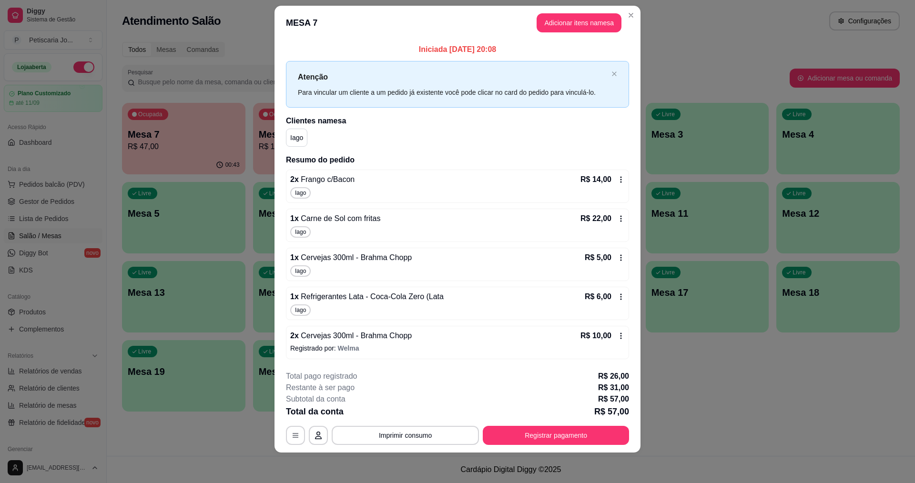
click at [617, 255] on icon at bounding box center [621, 258] width 8 height 8
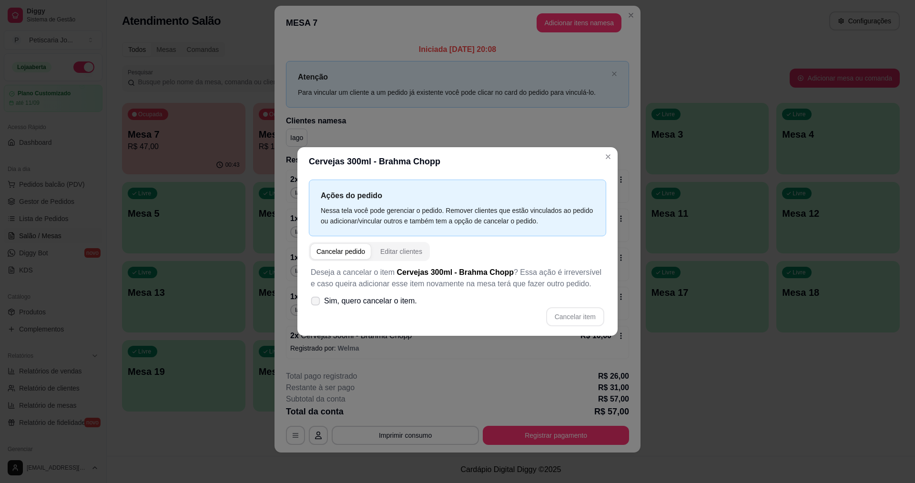
click at [322, 303] on label "Sim, quero cancelar o item." at bounding box center [364, 301] width 114 height 19
click at [317, 303] on input "Sim, quero cancelar o item." at bounding box center [313, 306] width 6 height 6
checkbox input "true"
click at [580, 315] on button "Cancelar item" at bounding box center [575, 316] width 58 height 19
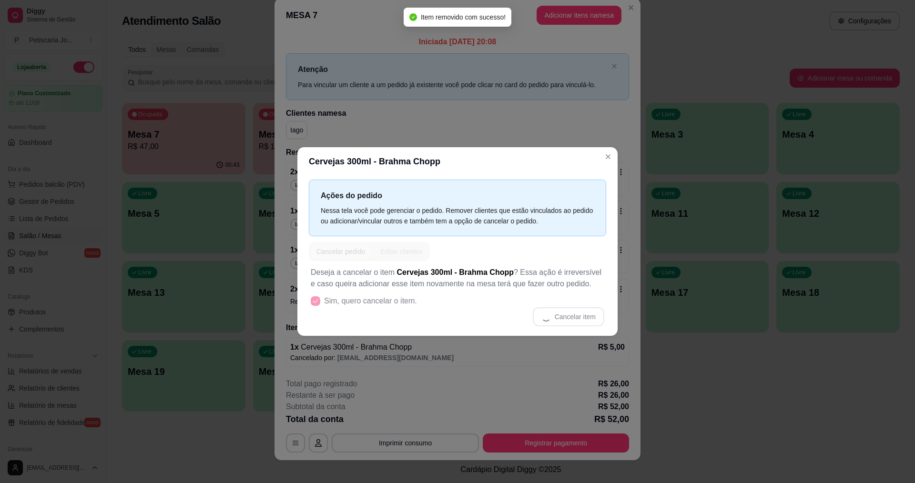
scroll to position [5, 0]
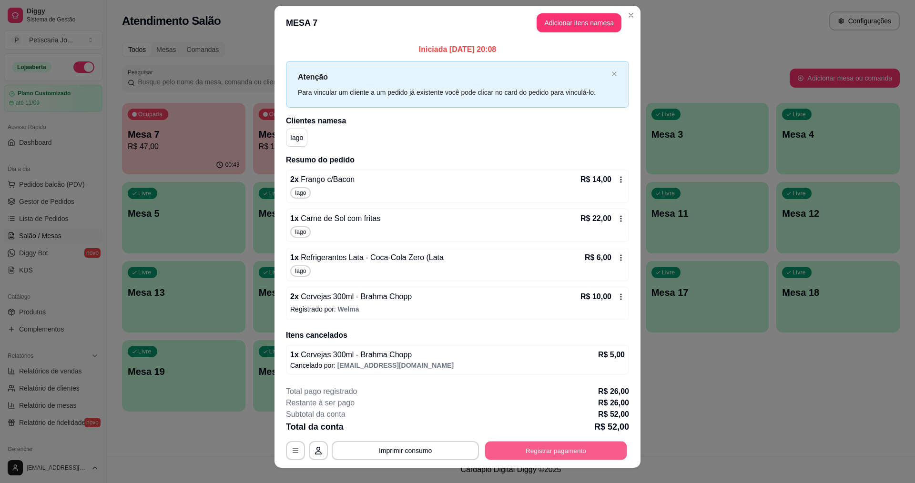
click at [549, 451] on button "Registrar pagamento" at bounding box center [556, 450] width 142 height 19
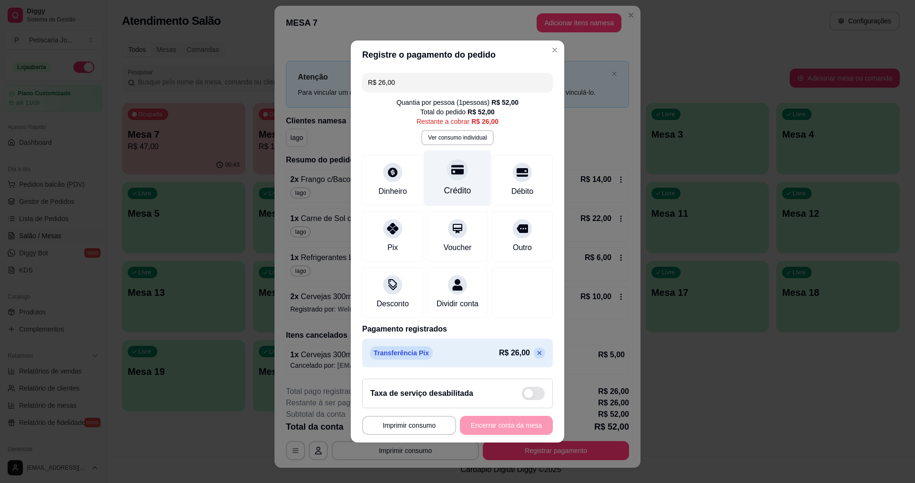
click at [459, 184] on div "Crédito" at bounding box center [457, 190] width 27 height 12
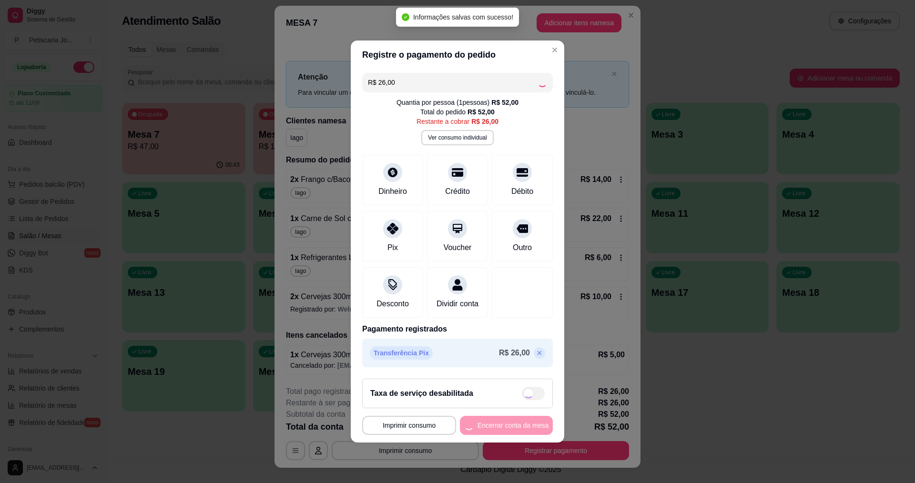
type input "R$ 0,00"
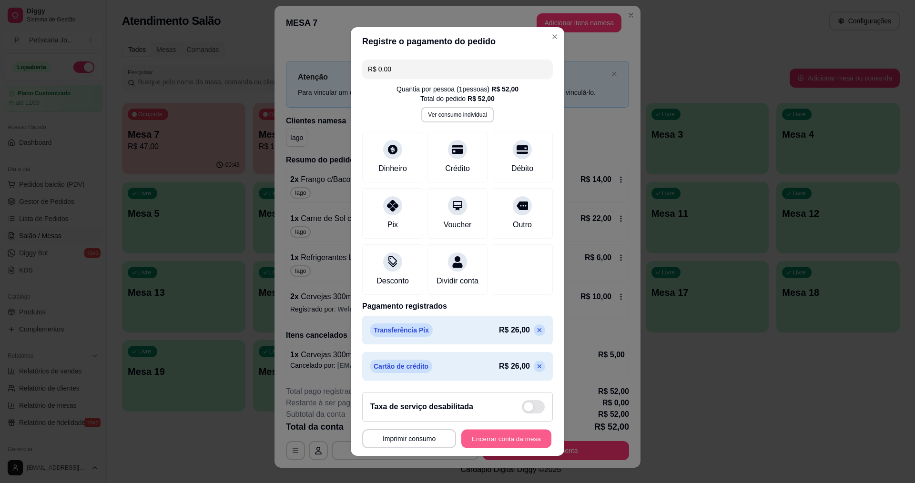
click at [512, 443] on button "Encerrar conta da mesa" at bounding box center [506, 439] width 90 height 19
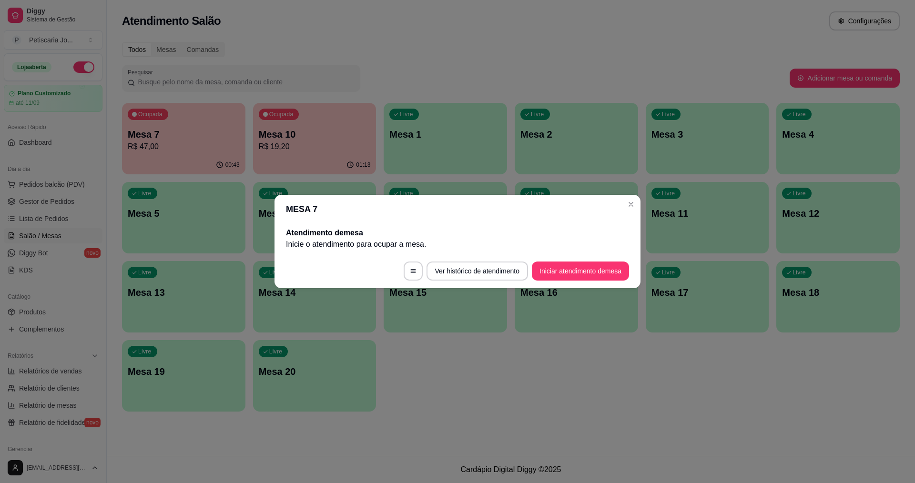
scroll to position [0, 0]
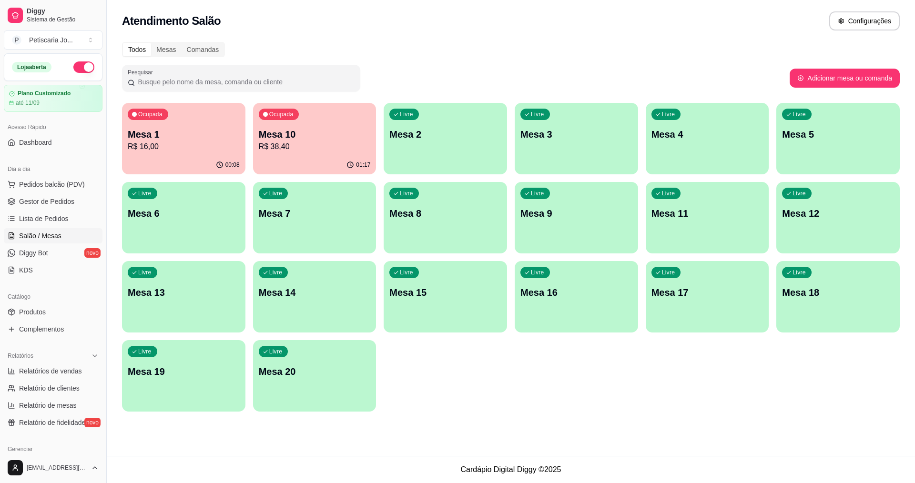
click at [312, 162] on div "01:17" at bounding box center [314, 165] width 123 height 19
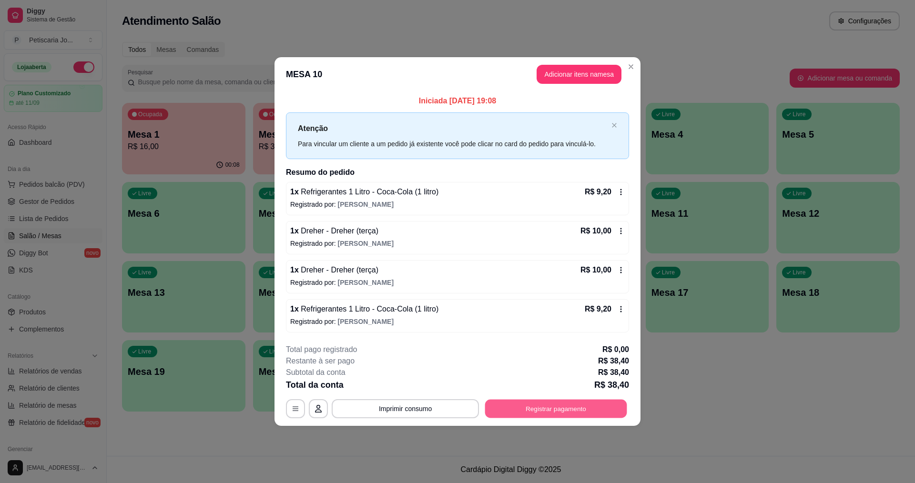
click at [564, 411] on button "Registrar pagamento" at bounding box center [556, 409] width 142 height 19
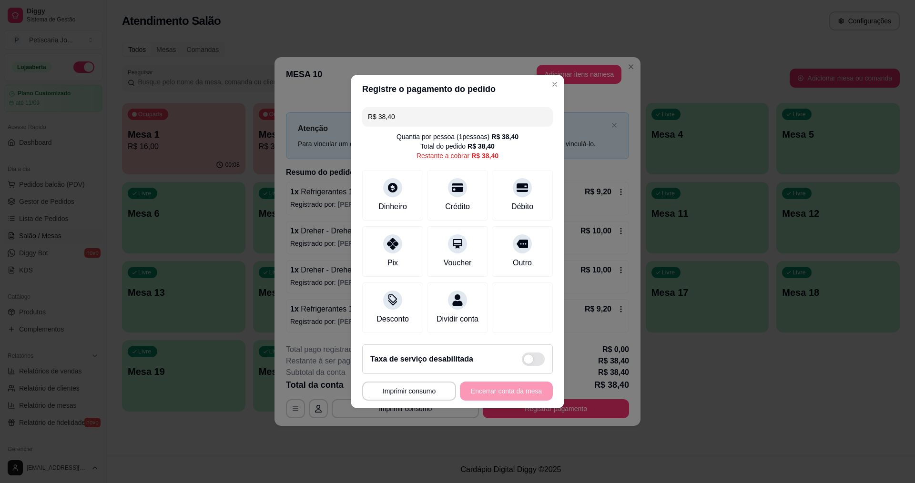
drag, startPoint x: 404, startPoint y: 112, endPoint x: 90, endPoint y: 72, distance: 316.8
click at [90, 72] on div "**********" at bounding box center [457, 241] width 915 height 483
click at [390, 244] on div at bounding box center [392, 241] width 21 height 21
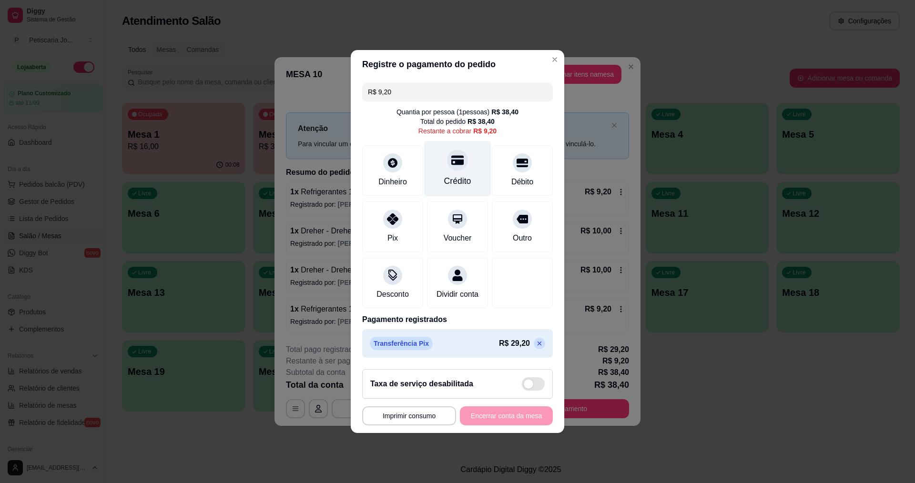
click at [453, 166] on div "Crédito" at bounding box center [457, 169] width 67 height 56
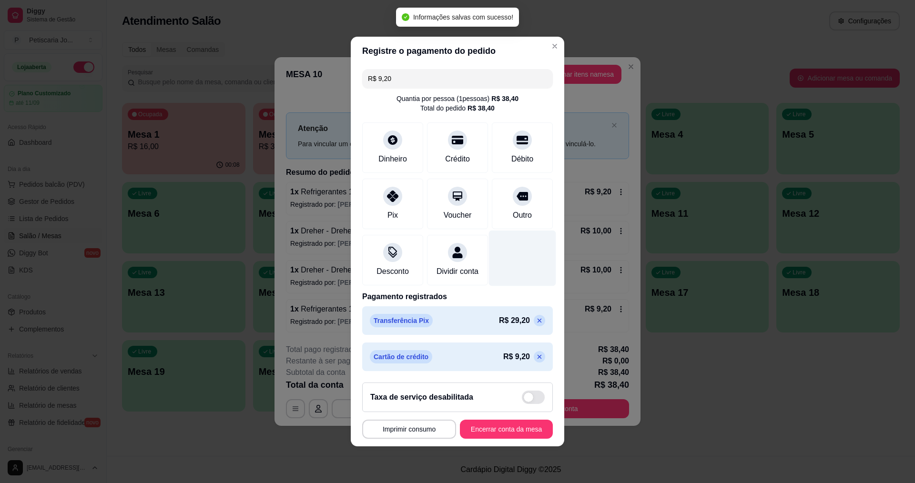
type input "R$ 0,00"
click at [492, 433] on button "Encerrar conta da mesa" at bounding box center [506, 429] width 93 height 19
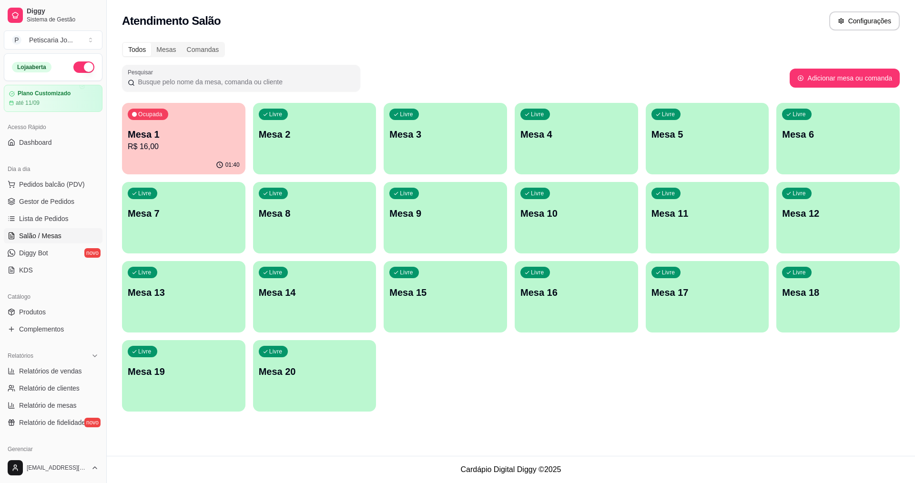
click at [195, 152] on p "R$ 16,00" at bounding box center [184, 146] width 112 height 11
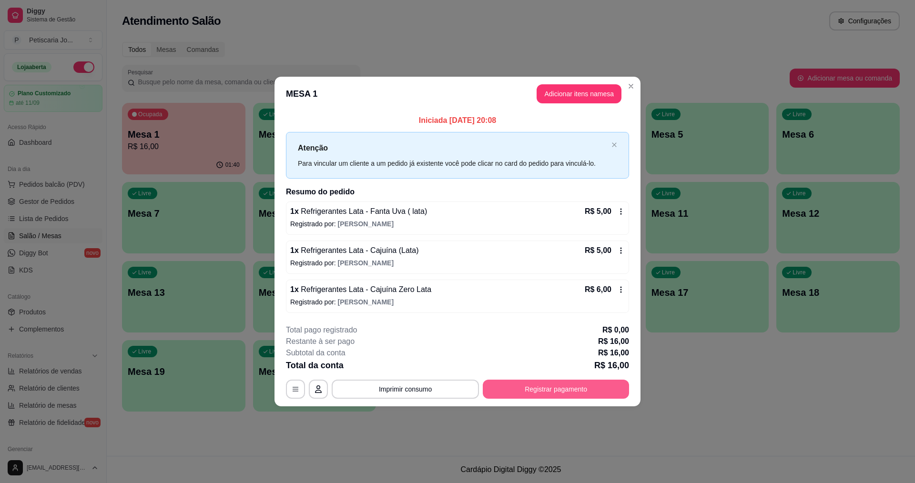
click at [552, 393] on button "Registrar pagamento" at bounding box center [556, 389] width 146 height 19
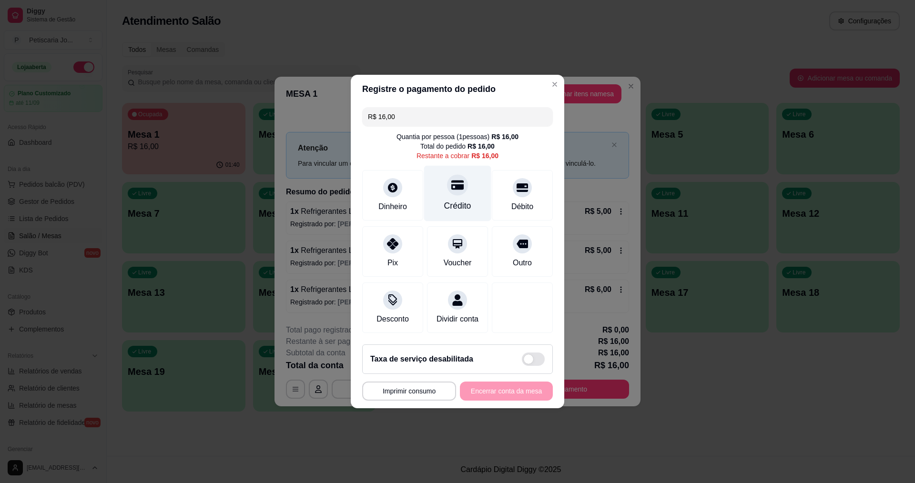
click at [448, 170] on div "Crédito" at bounding box center [457, 194] width 67 height 56
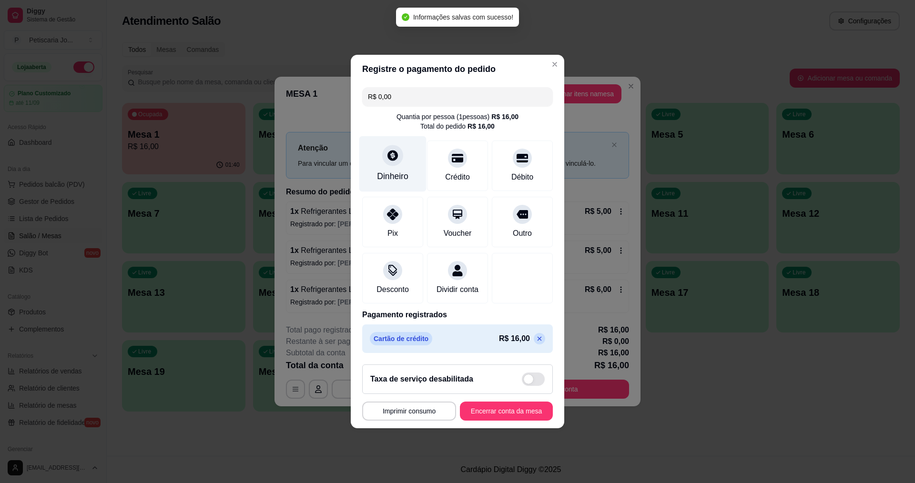
click at [404, 172] on div "Dinheiro" at bounding box center [392, 176] width 31 height 12
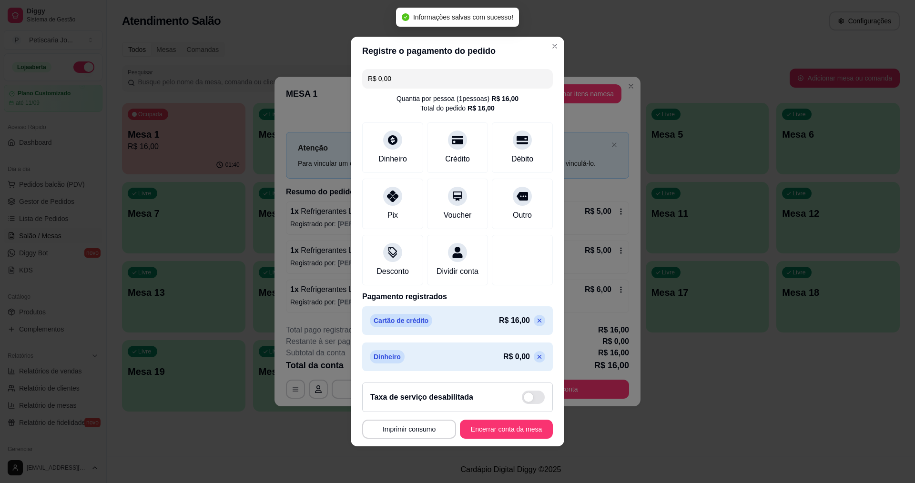
click at [536, 361] on icon at bounding box center [540, 357] width 8 height 8
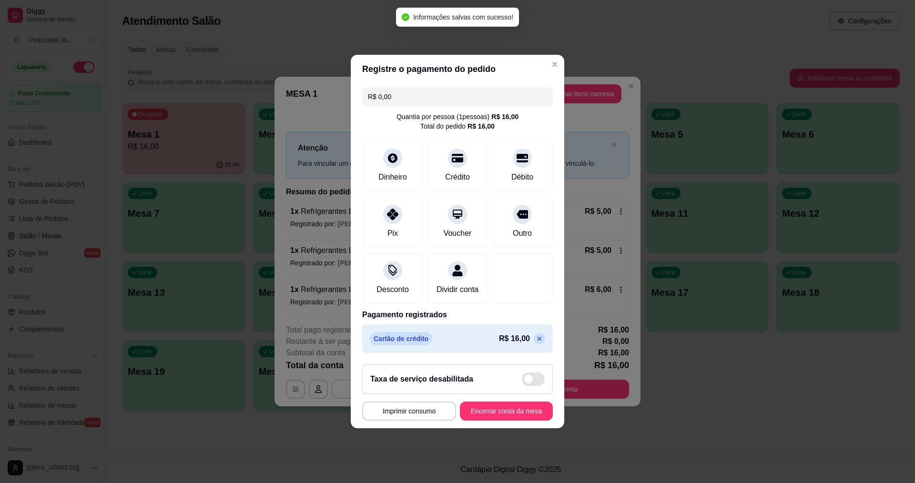
click at [536, 343] on icon at bounding box center [540, 339] width 8 height 8
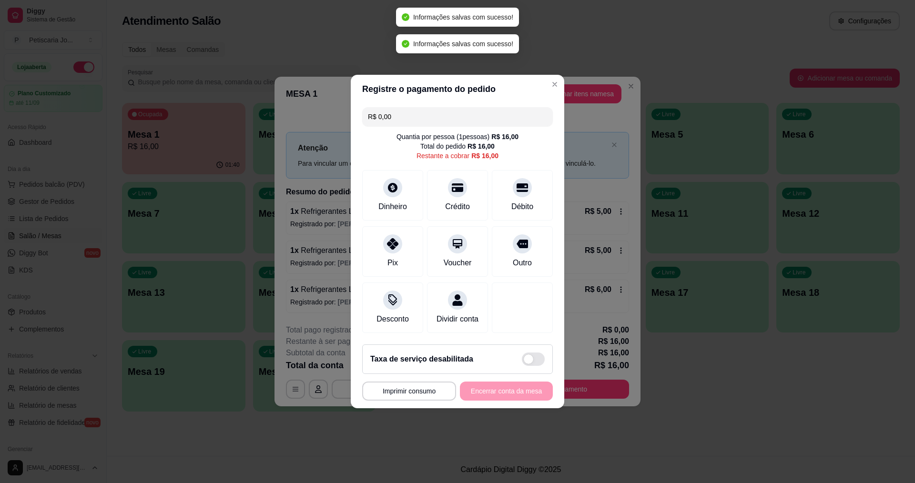
type input "R$ 16,00"
click at [398, 212] on div "Dinheiro" at bounding box center [392, 194] width 67 height 56
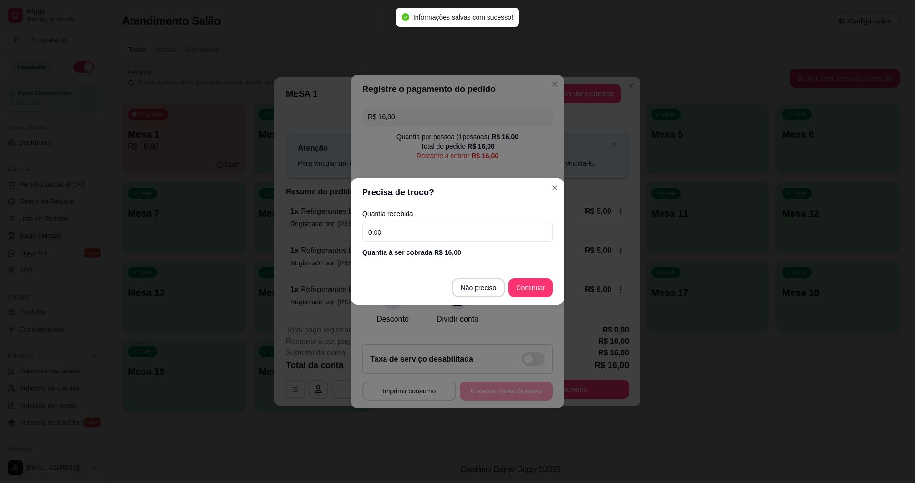
click at [478, 223] on div "Quantia recebida 0,00 Quantia à ser cobrada R$ 16,00" at bounding box center [458, 234] width 214 height 54
click at [478, 228] on input "0,00" at bounding box center [457, 232] width 191 height 19
type input "16,00"
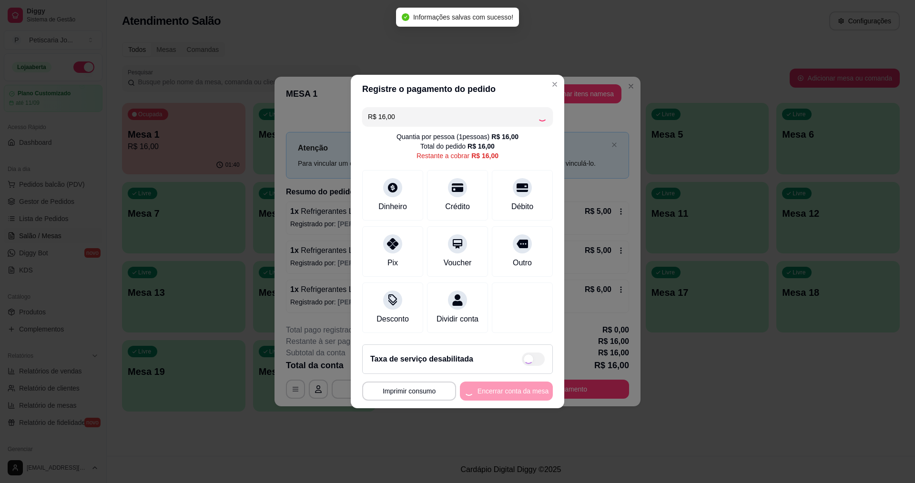
type input "R$ 0,00"
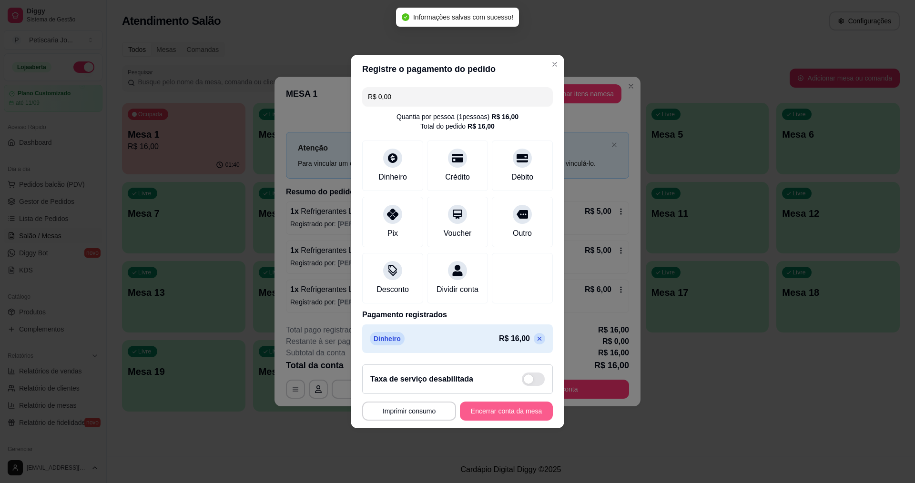
click at [517, 416] on button "Encerrar conta da mesa" at bounding box center [506, 411] width 93 height 19
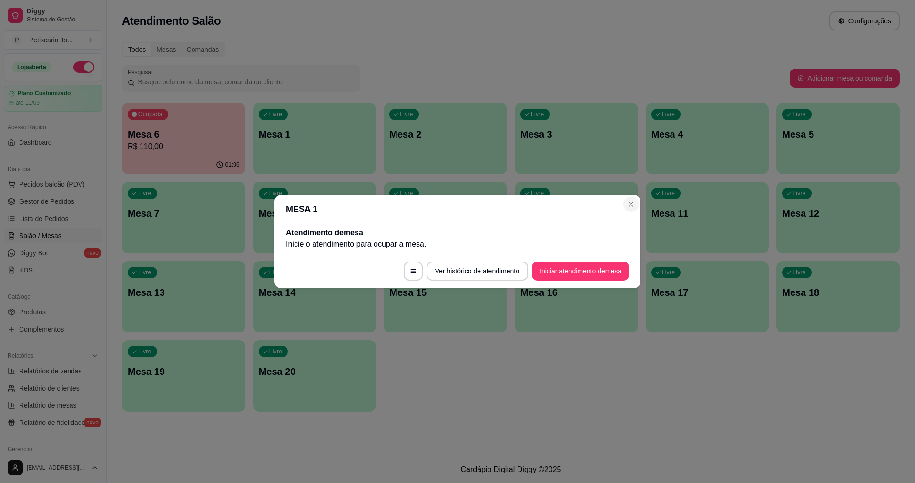
click at [637, 204] on section "MESA 1 Atendimento de mesa Inicie o atendimento para ocupar a mesa . Ver histór…" at bounding box center [458, 241] width 366 height 93
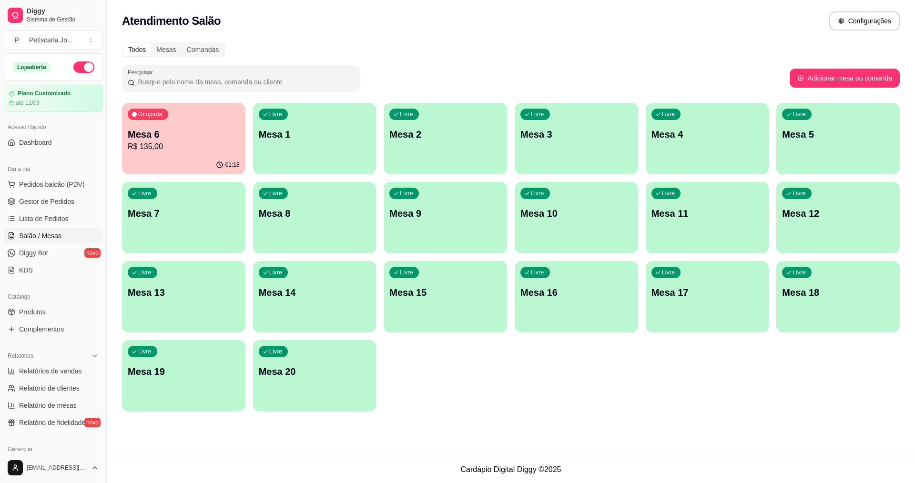
click at [164, 168] on div "01:18" at bounding box center [183, 165] width 123 height 19
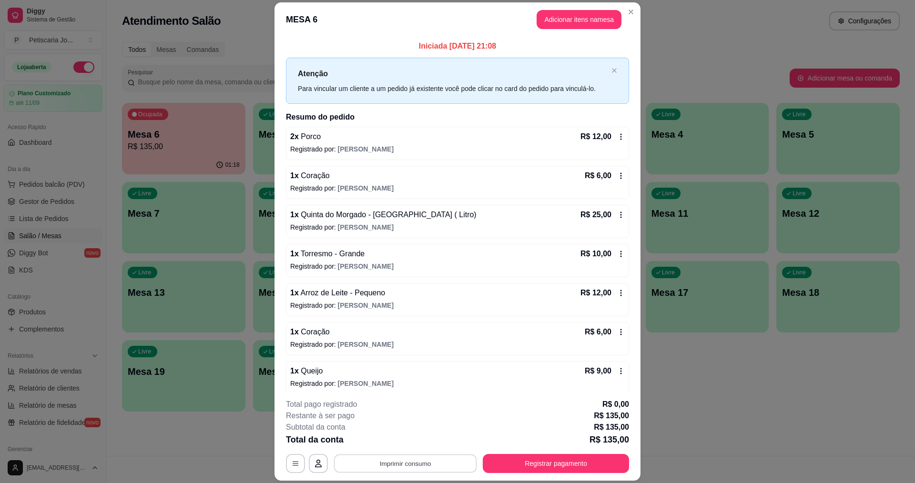
click at [429, 471] on button "Imprimir consumo" at bounding box center [405, 464] width 143 height 19
click at [419, 443] on button "IMPRESSORA" at bounding box center [404, 441] width 69 height 15
click at [572, 461] on button "Registrar pagamento" at bounding box center [556, 464] width 142 height 19
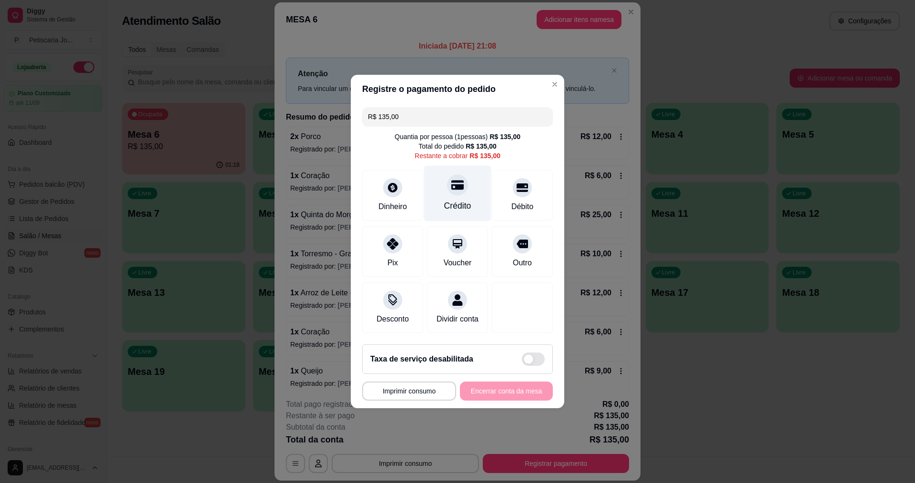
click at [449, 192] on div "Crédito" at bounding box center [457, 194] width 67 height 56
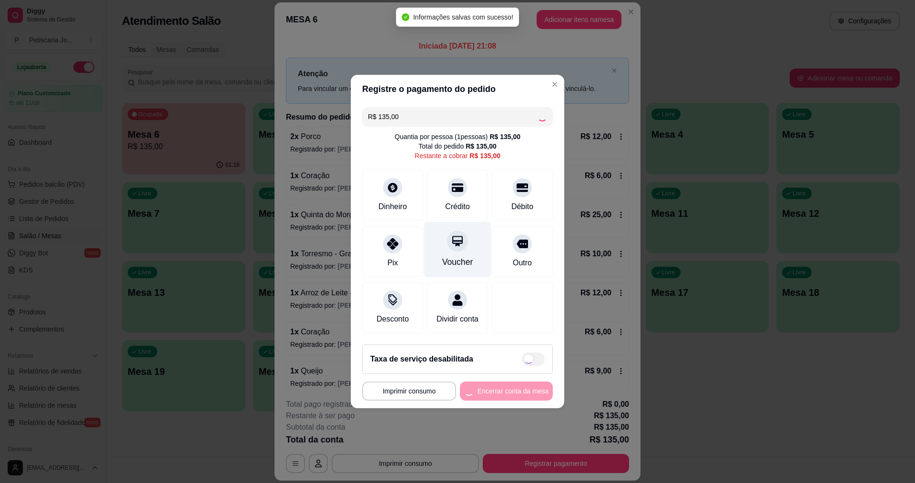
type input "R$ 0,00"
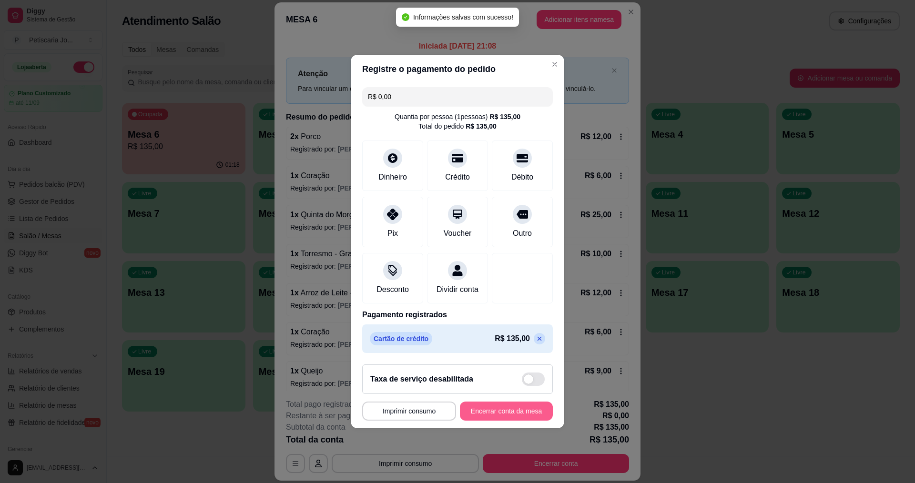
click at [485, 420] on button "Encerrar conta da mesa" at bounding box center [506, 411] width 93 height 19
